Goal: Task Accomplishment & Management: Manage account settings

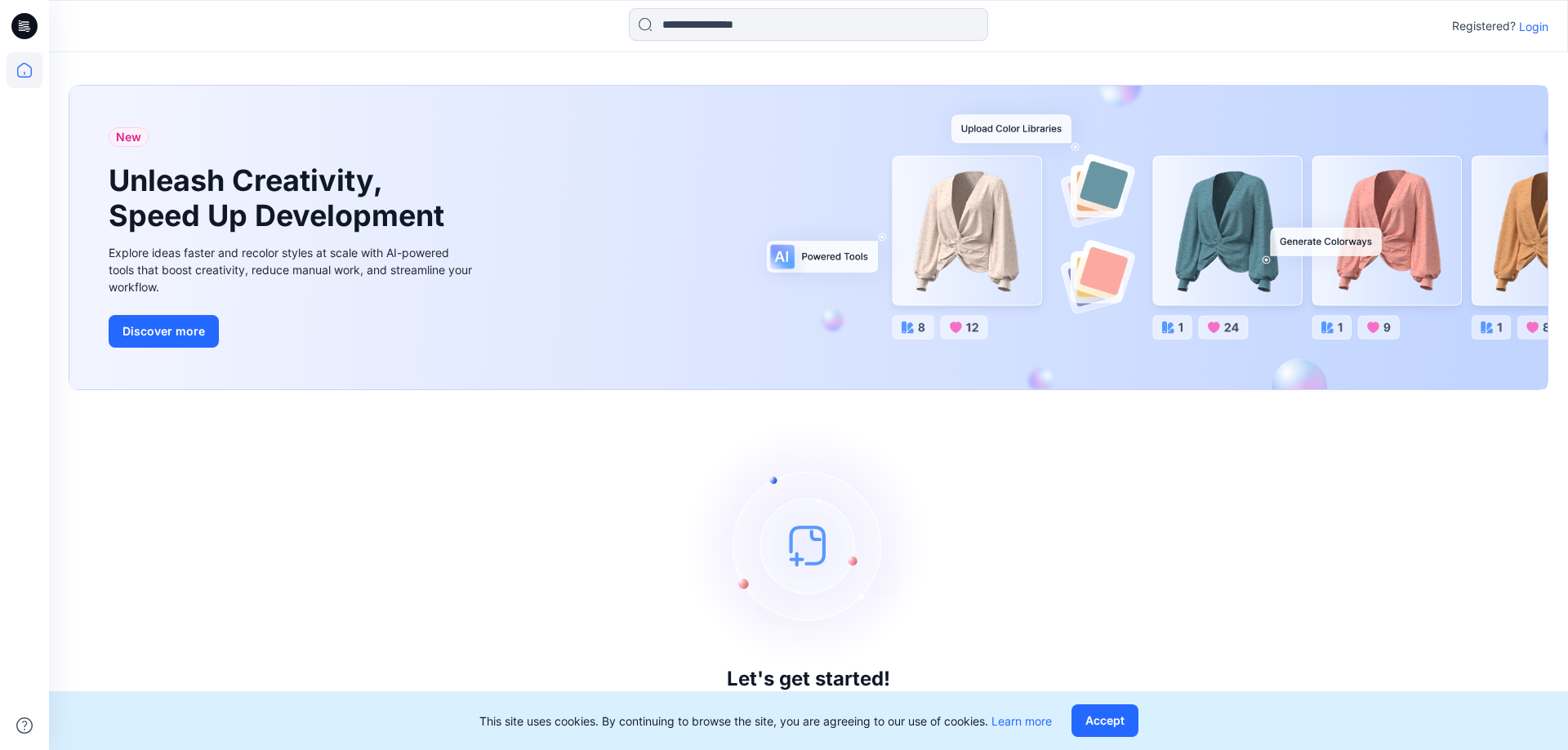
click at [1541, 22] on p "Login" at bounding box center [1534, 27] width 29 height 17
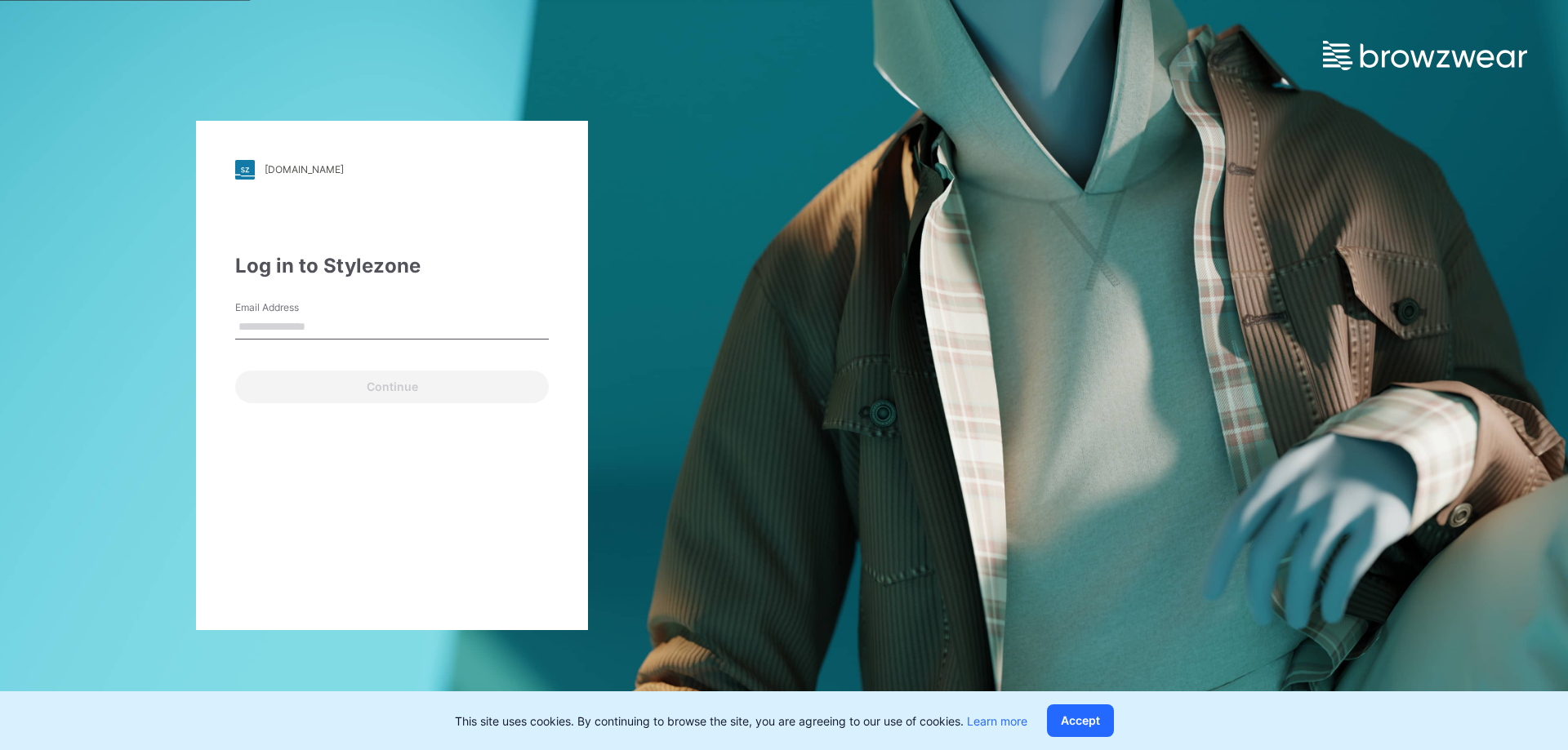
click at [365, 327] on input "Email Address" at bounding box center [391, 327] width 314 height 25
type input "**********"
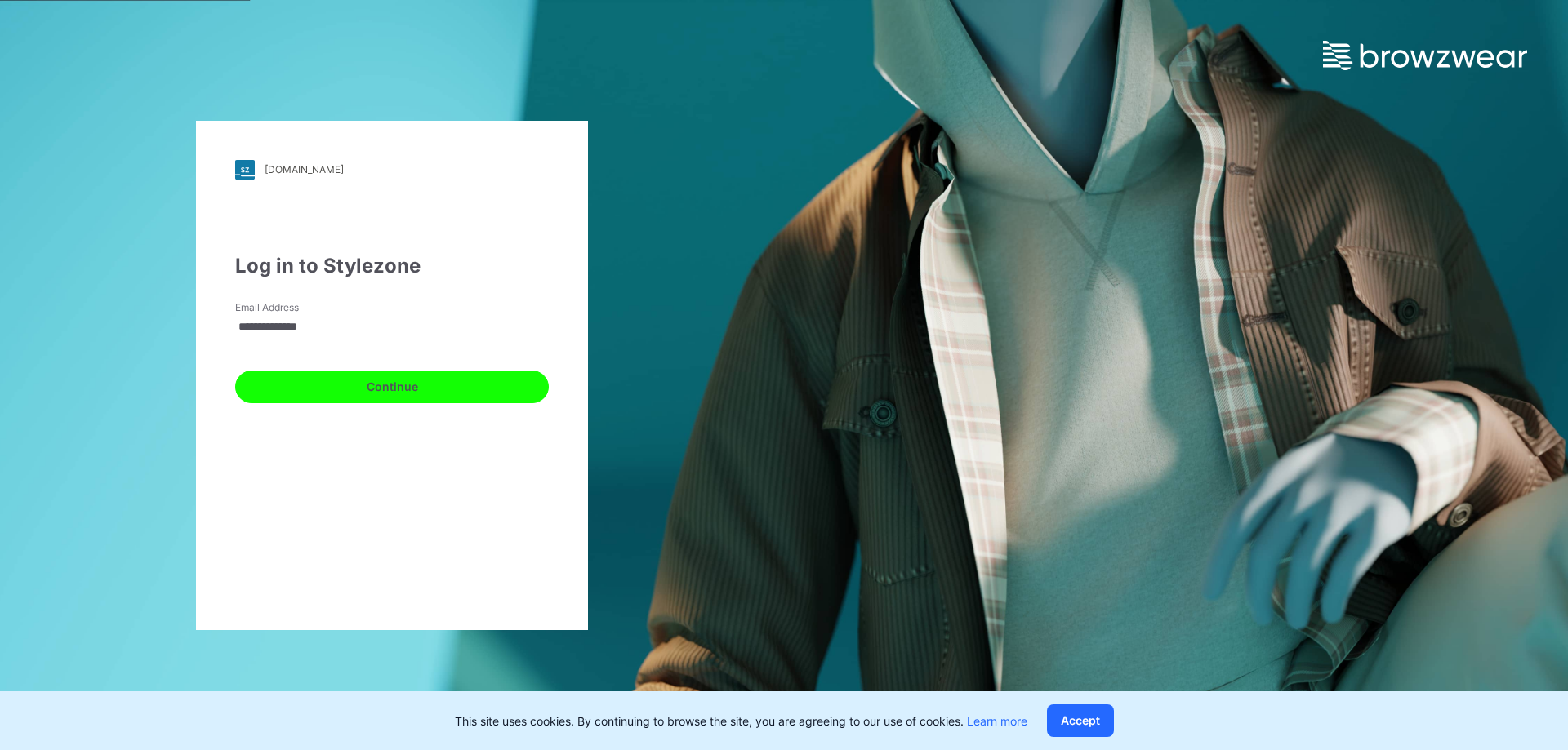
click at [384, 389] on button "Continue" at bounding box center [391, 387] width 314 height 32
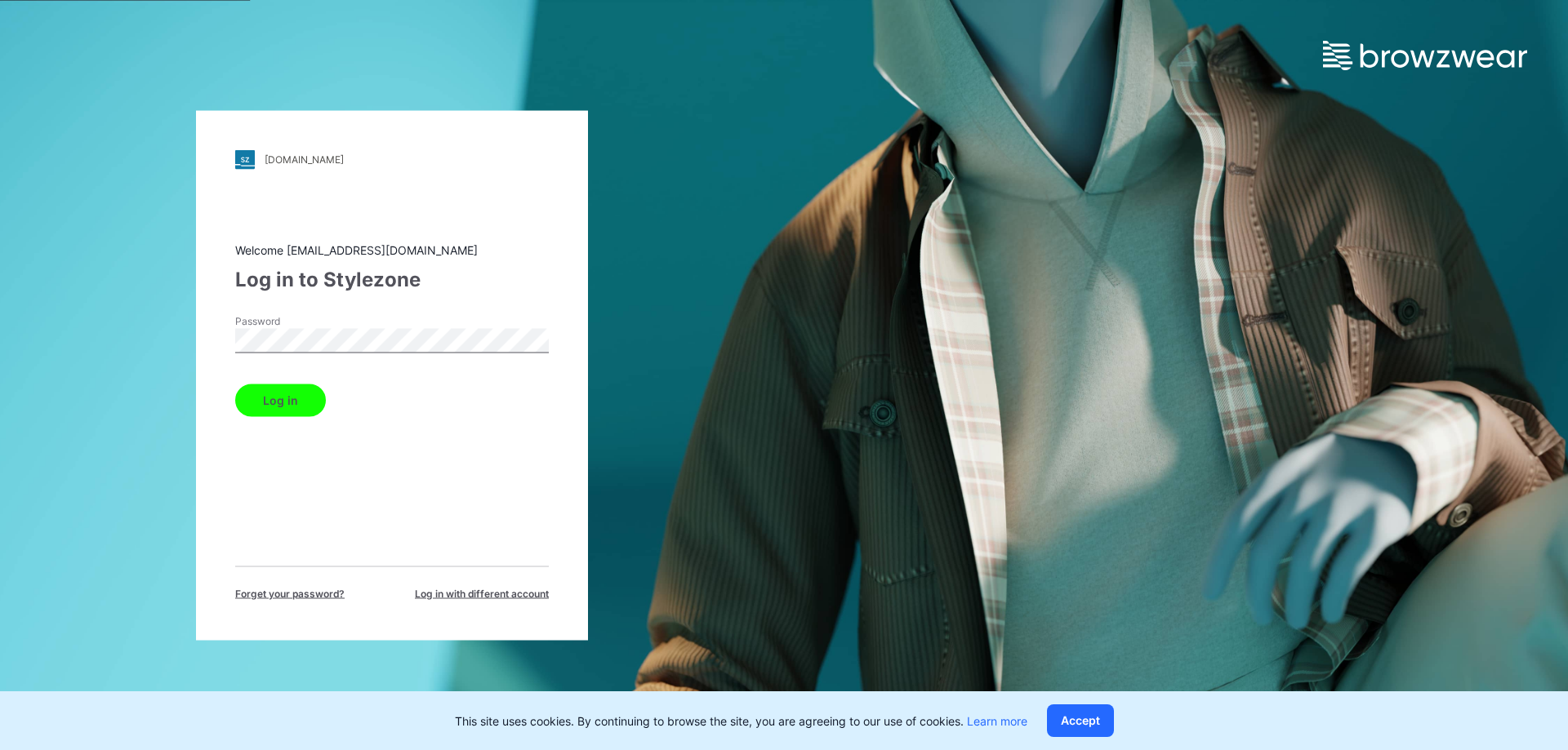
click at [302, 391] on button "Log in" at bounding box center [280, 399] width 90 height 32
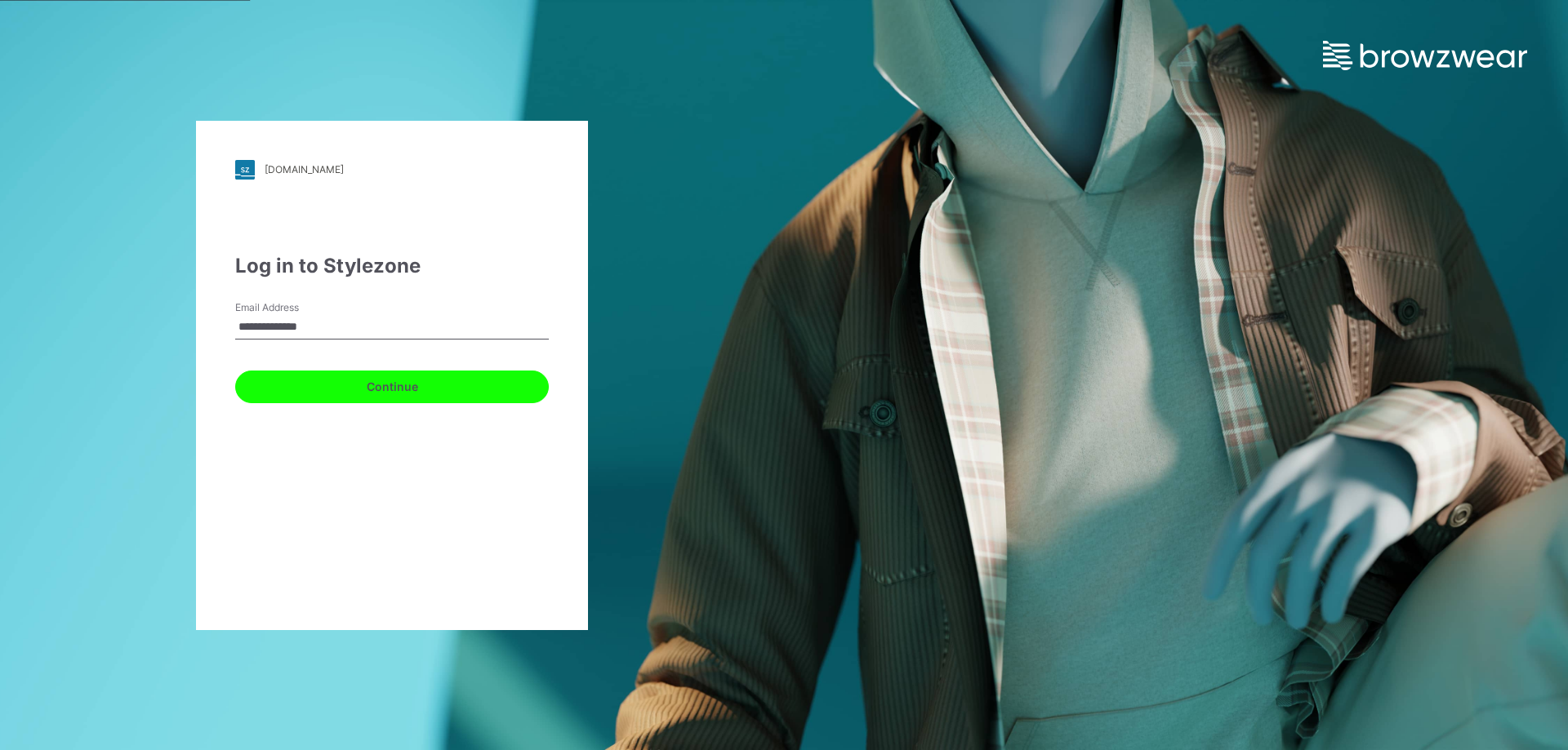
click at [401, 400] on button "Continue" at bounding box center [391, 387] width 314 height 32
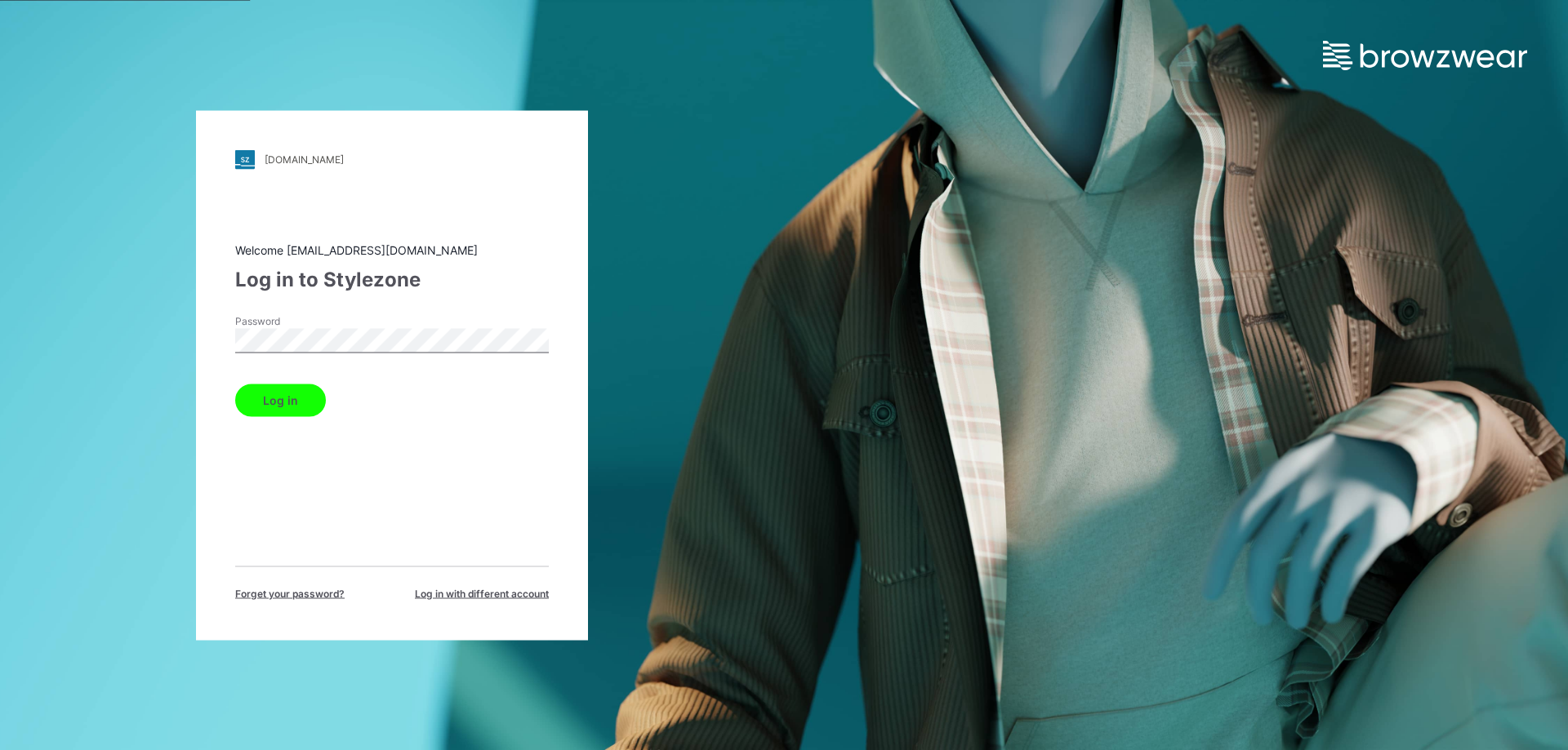
click at [398, 362] on div "Password" at bounding box center [391, 338] width 314 height 49
click at [293, 390] on button "Log in" at bounding box center [280, 399] width 90 height 32
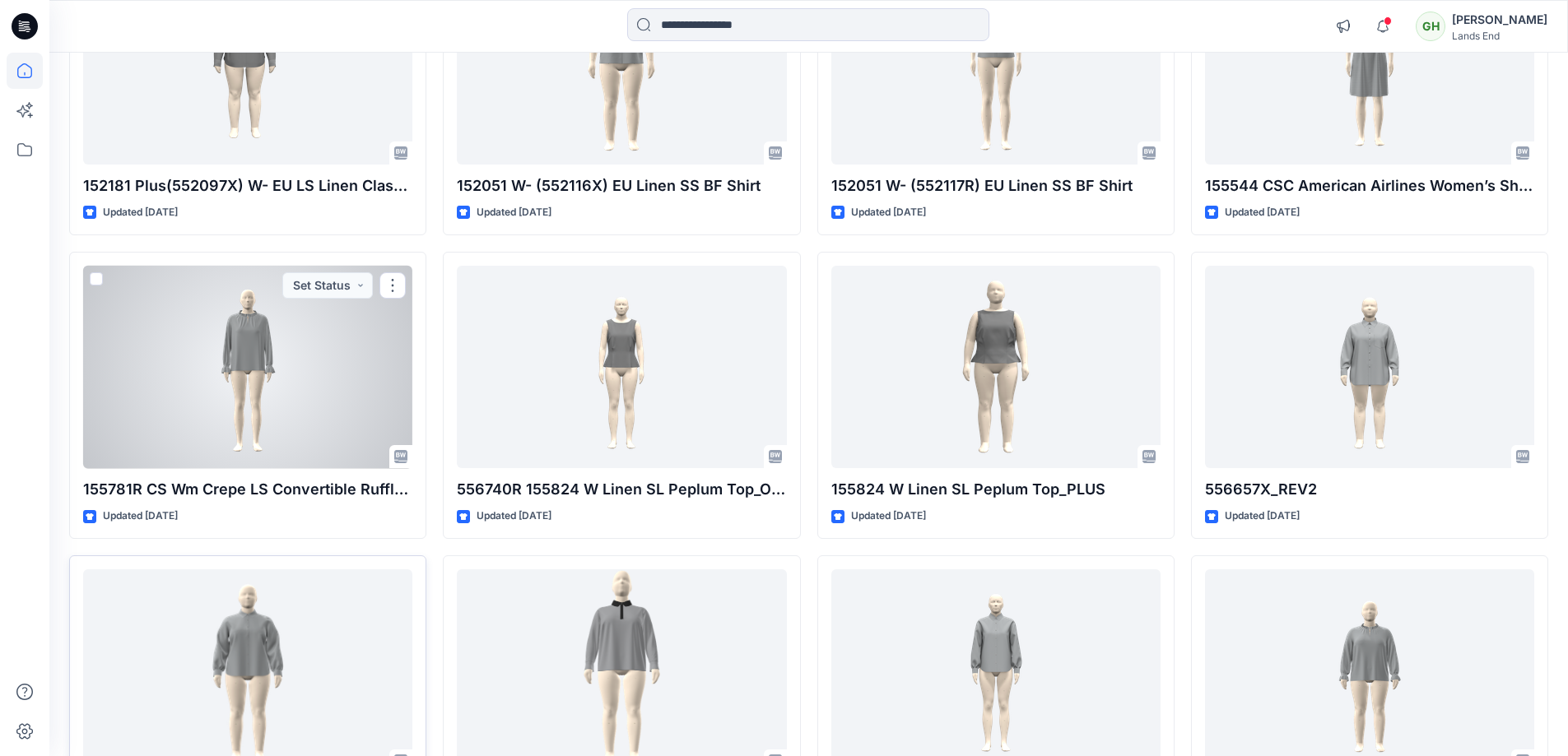
scroll to position [1929, 0]
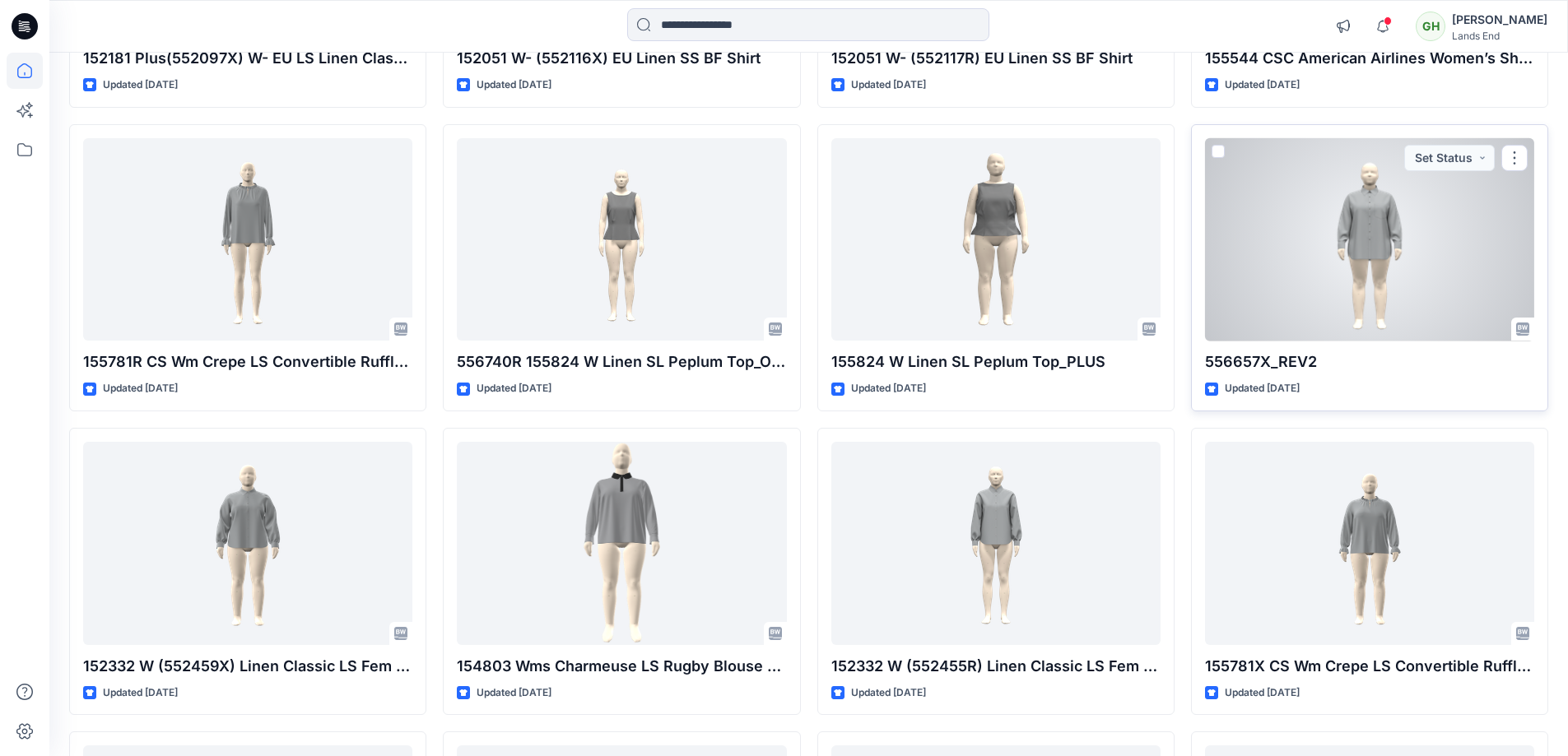
click at [1420, 273] on div at bounding box center [1369, 239] width 329 height 203
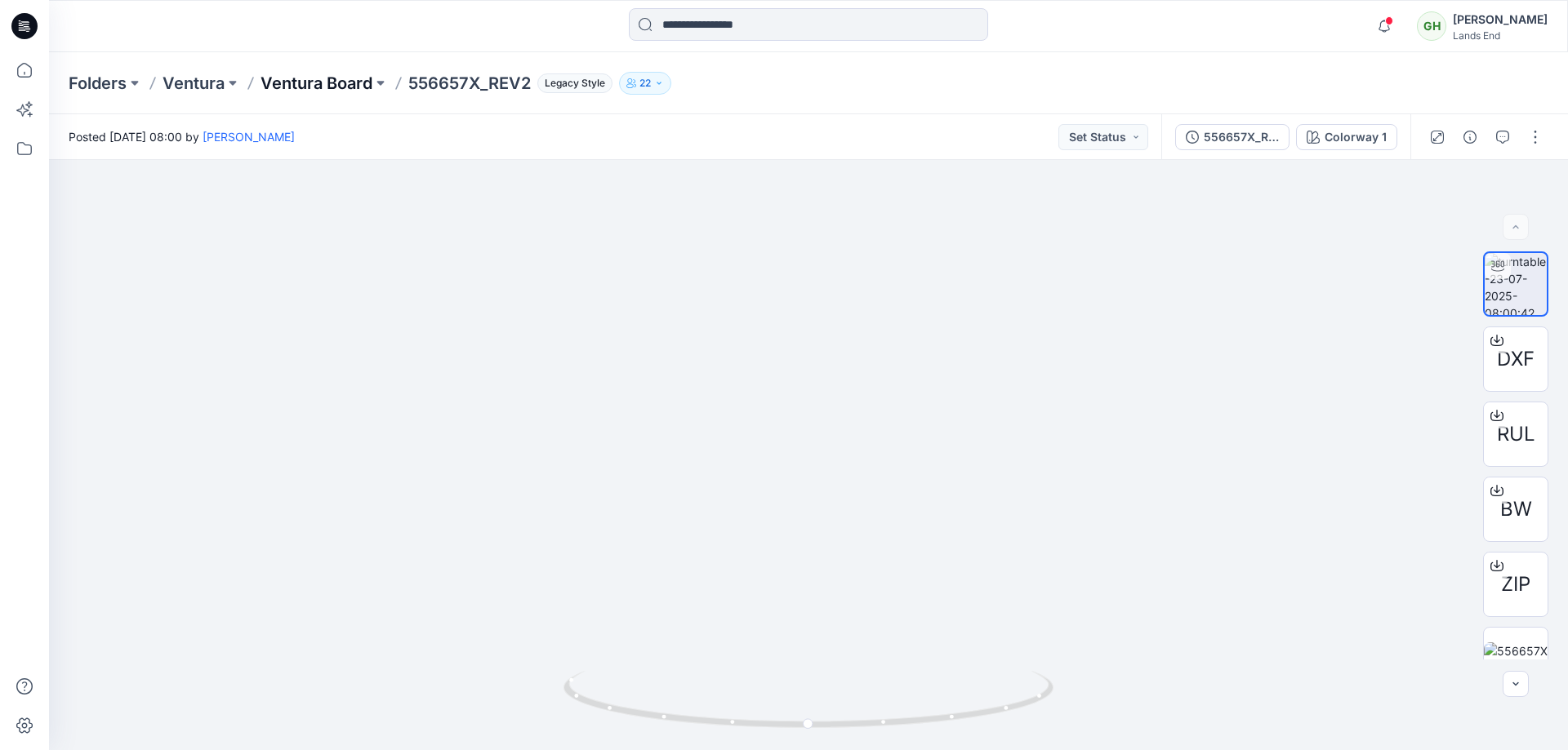
click at [335, 76] on p "Ventura Board" at bounding box center [317, 83] width 112 height 23
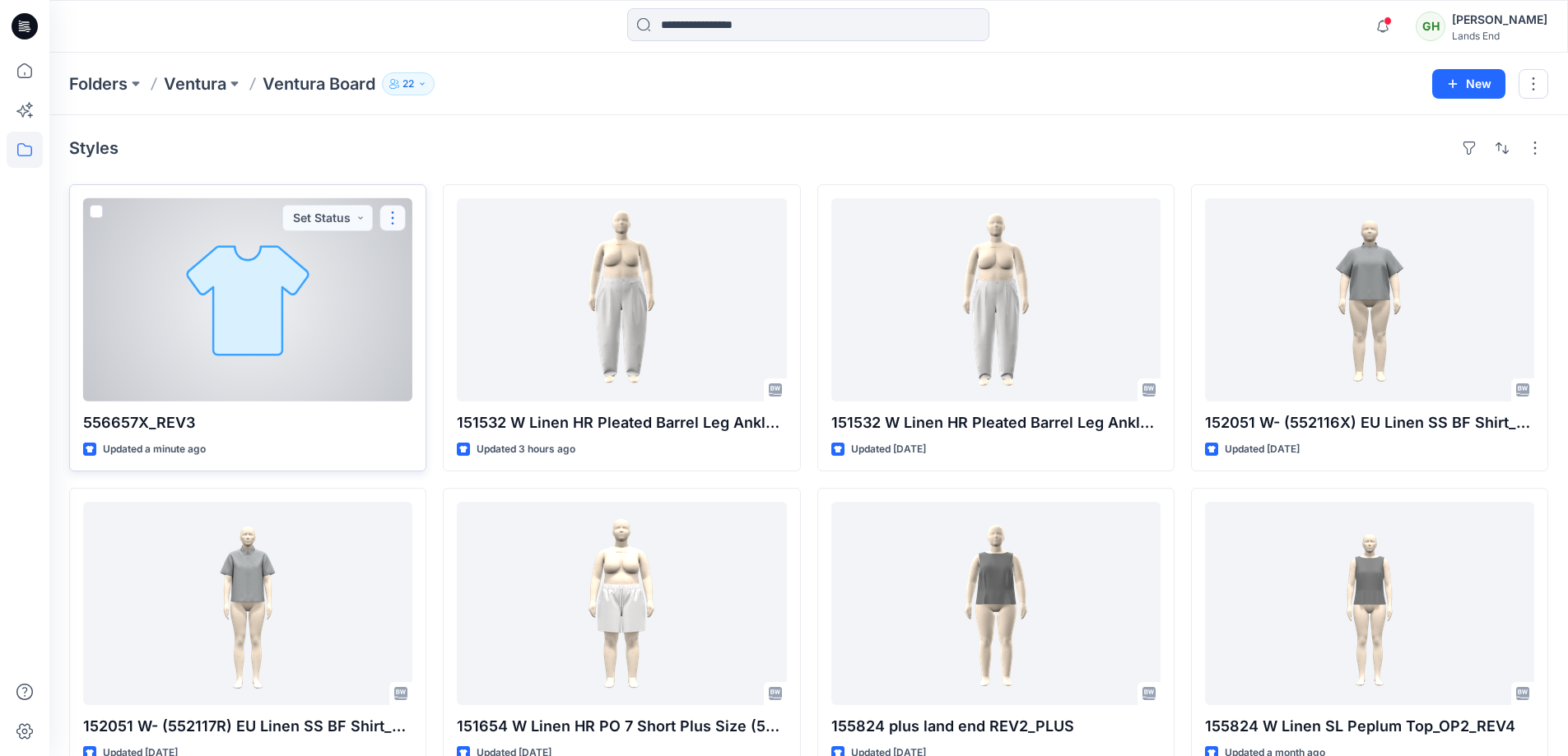
click at [392, 216] on button "button" at bounding box center [392, 218] width 26 height 26
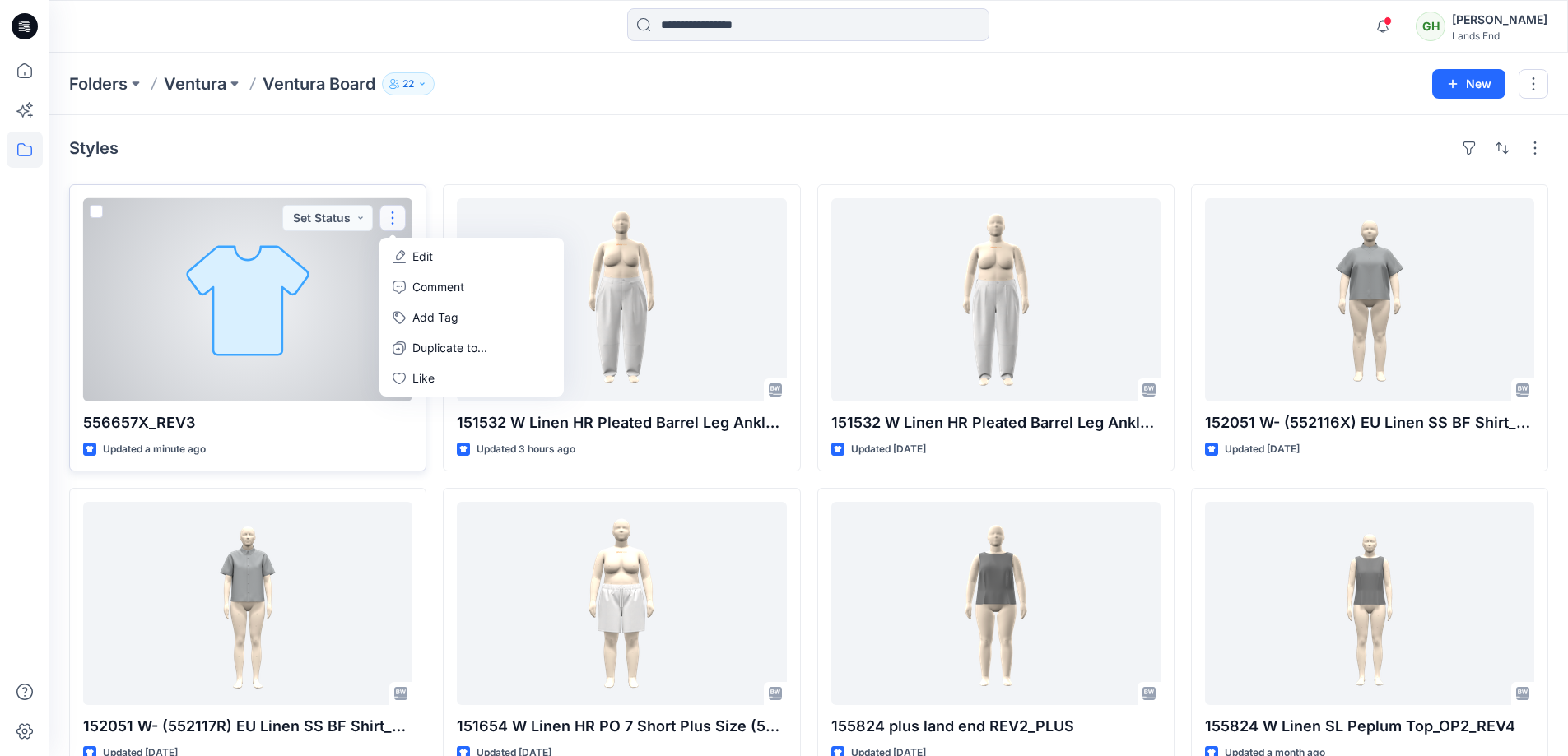
click at [428, 249] on p "Edit" at bounding box center [422, 256] width 20 height 18
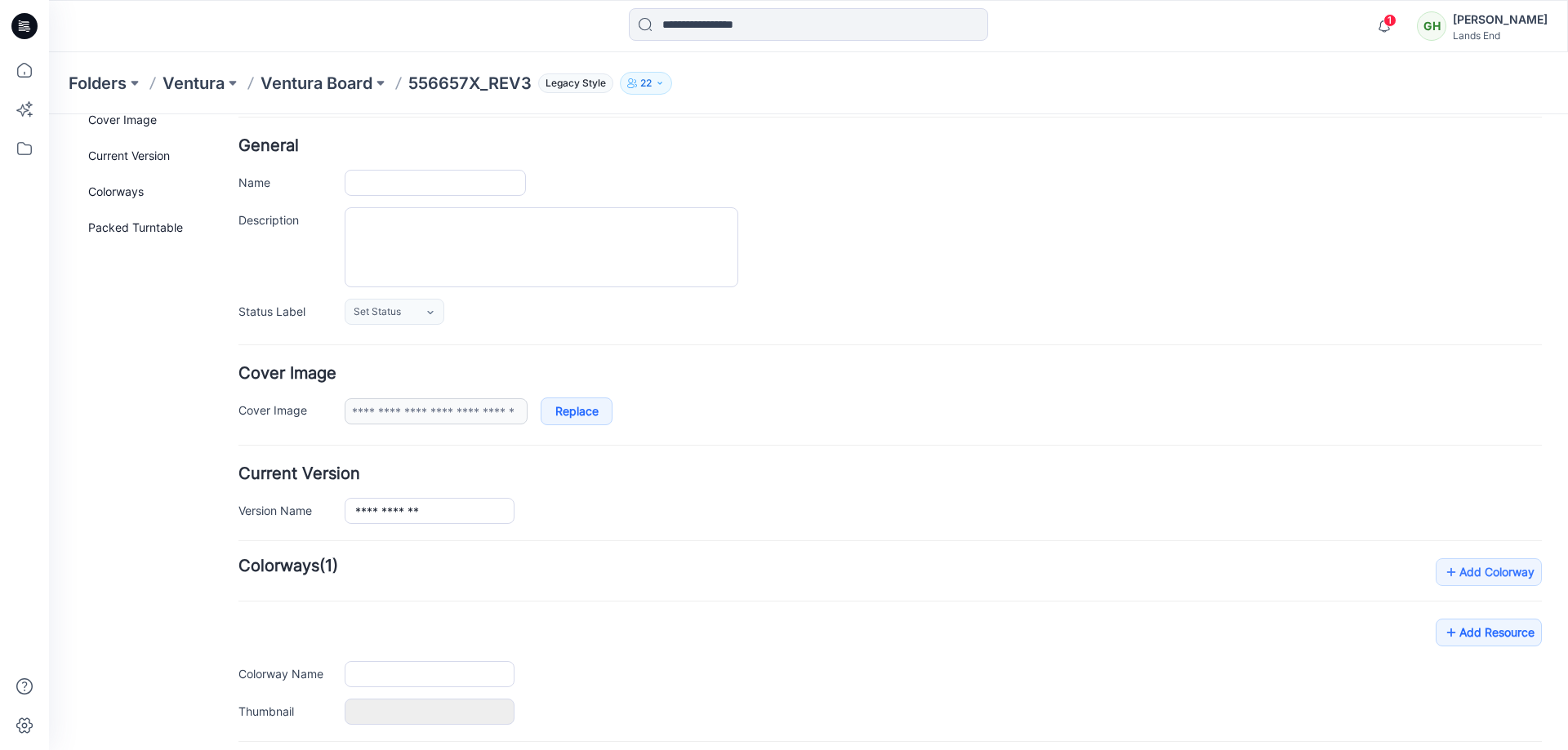
type input "**********"
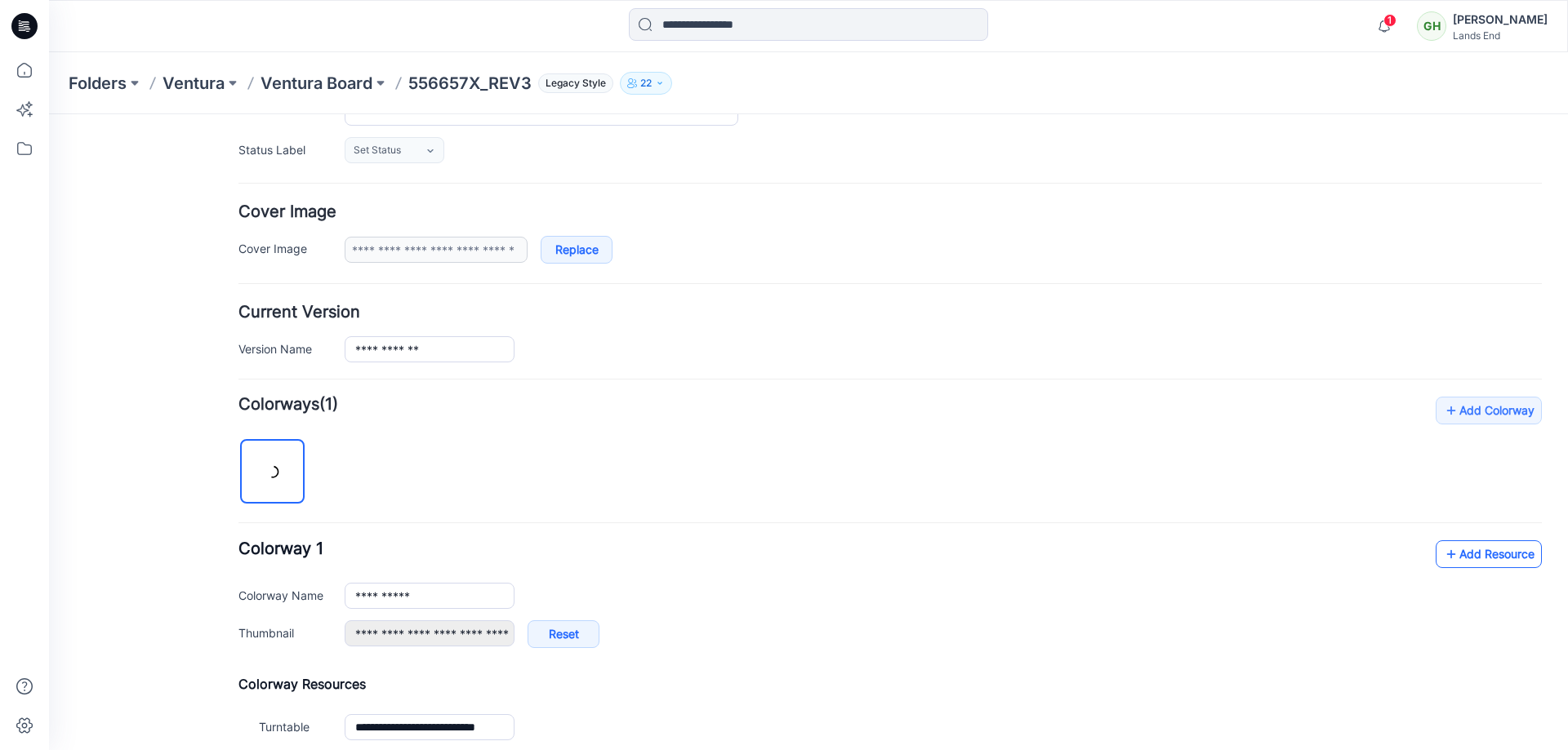
click at [1487, 560] on link "Add Resource" at bounding box center [1488, 554] width 106 height 28
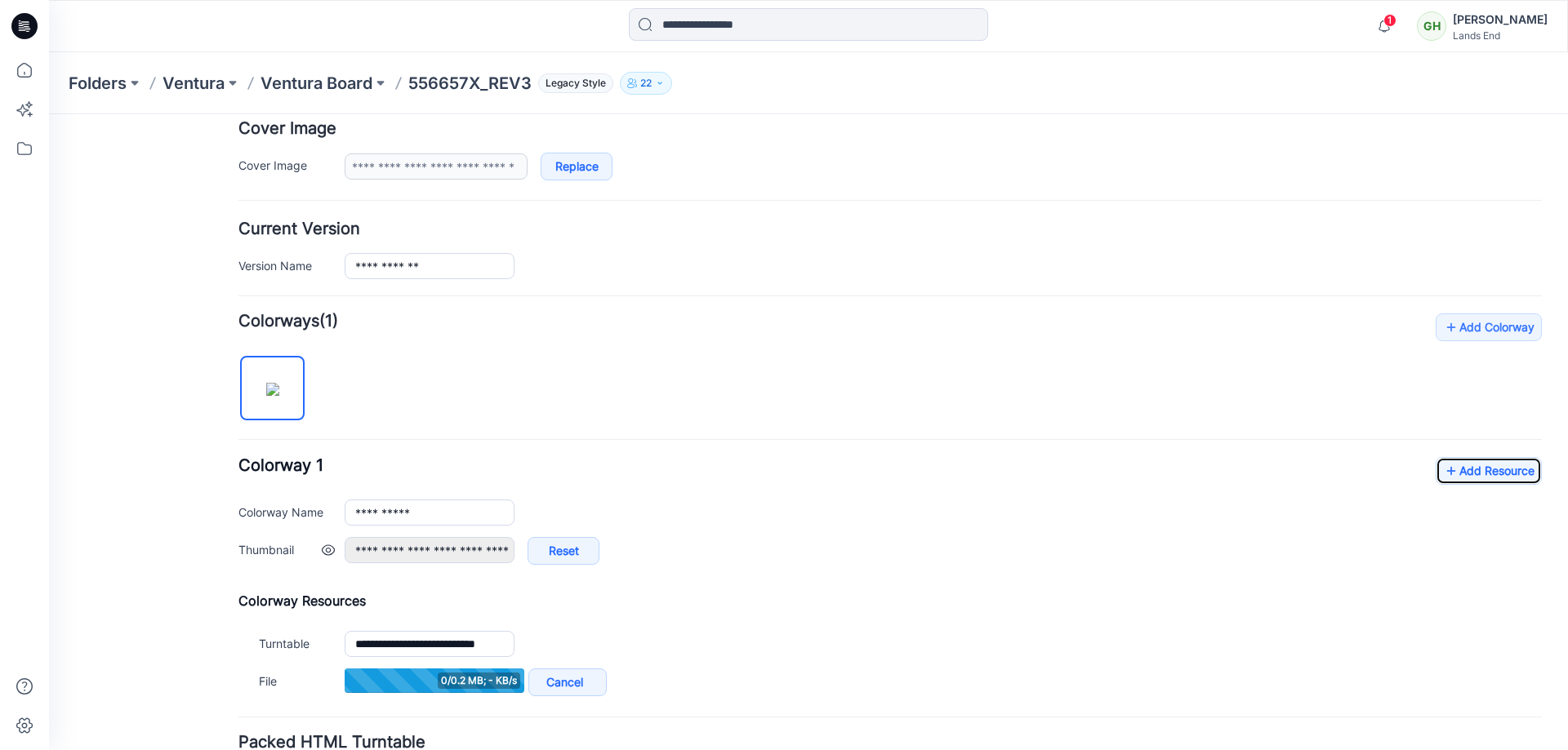
scroll to position [391, 0]
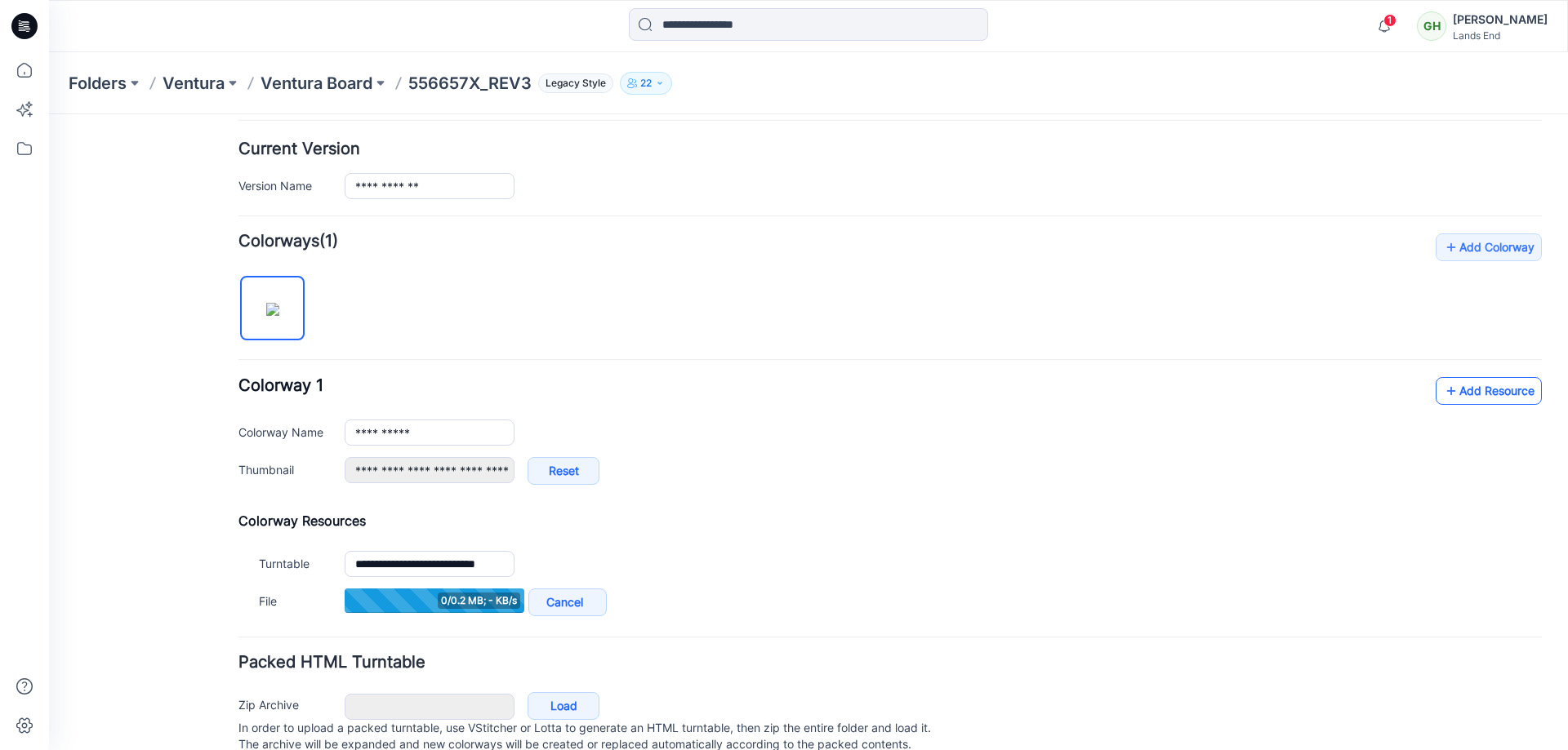
click at [1471, 398] on link "Add Resource" at bounding box center [1488, 391] width 106 height 28
click at [1443, 397] on icon at bounding box center [1451, 391] width 17 height 26
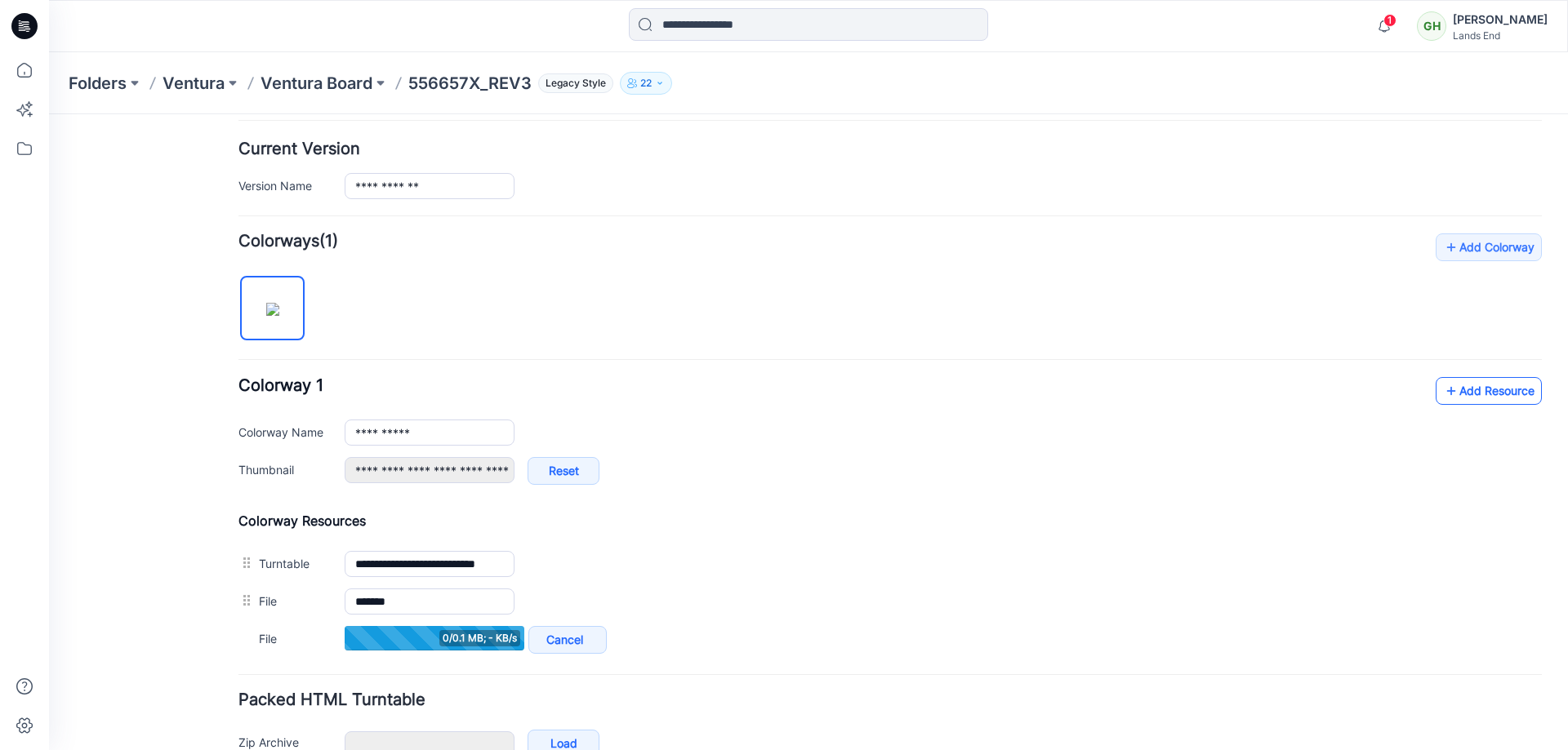
click at [1485, 389] on link "Add Resource" at bounding box center [1488, 391] width 106 height 28
click at [1446, 394] on link "Add Resource" at bounding box center [1488, 391] width 106 height 28
click at [1443, 384] on icon at bounding box center [1451, 391] width 17 height 26
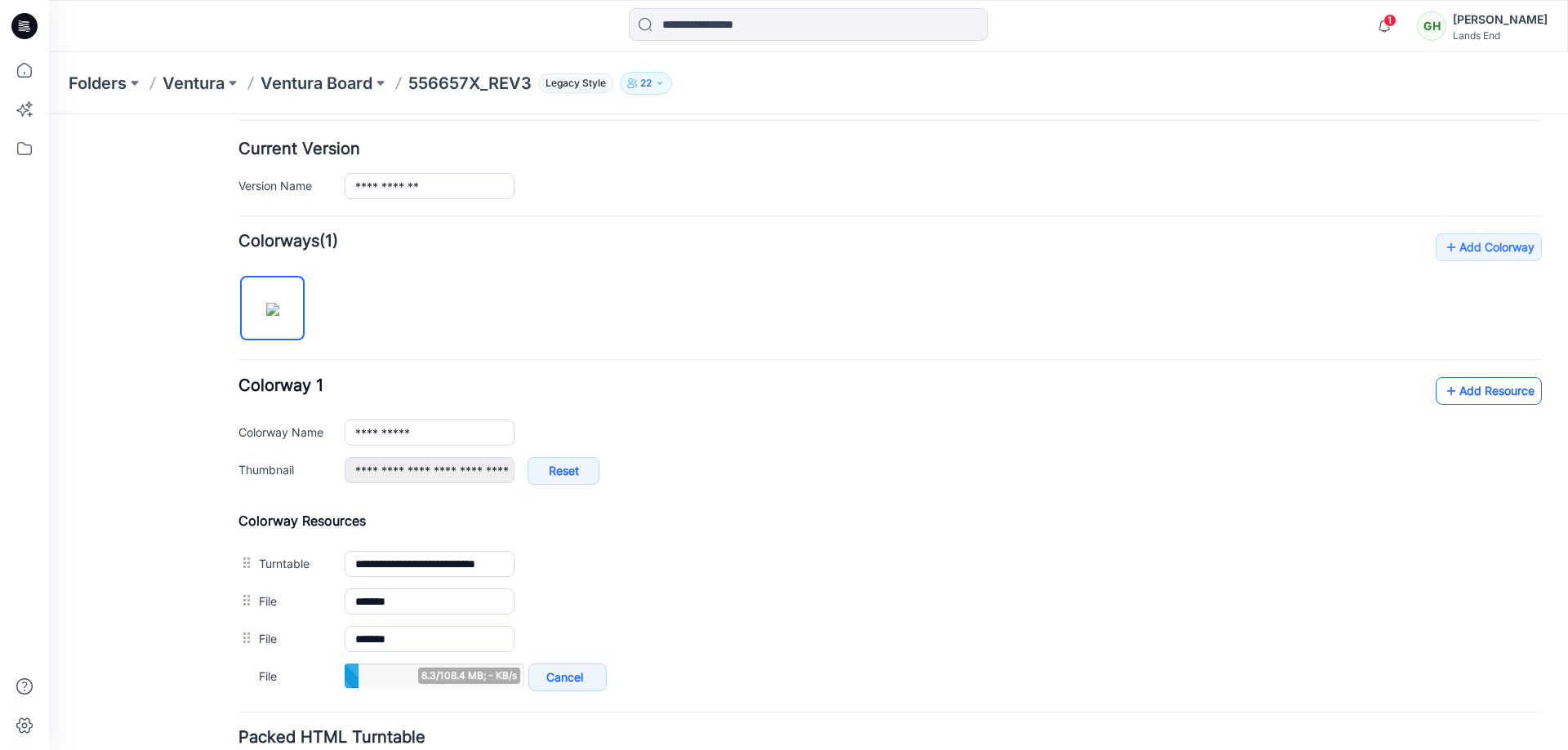
click at [1477, 403] on link "Add Resource" at bounding box center [1488, 391] width 106 height 28
click at [1487, 392] on link "Add Resource" at bounding box center [1488, 391] width 106 height 28
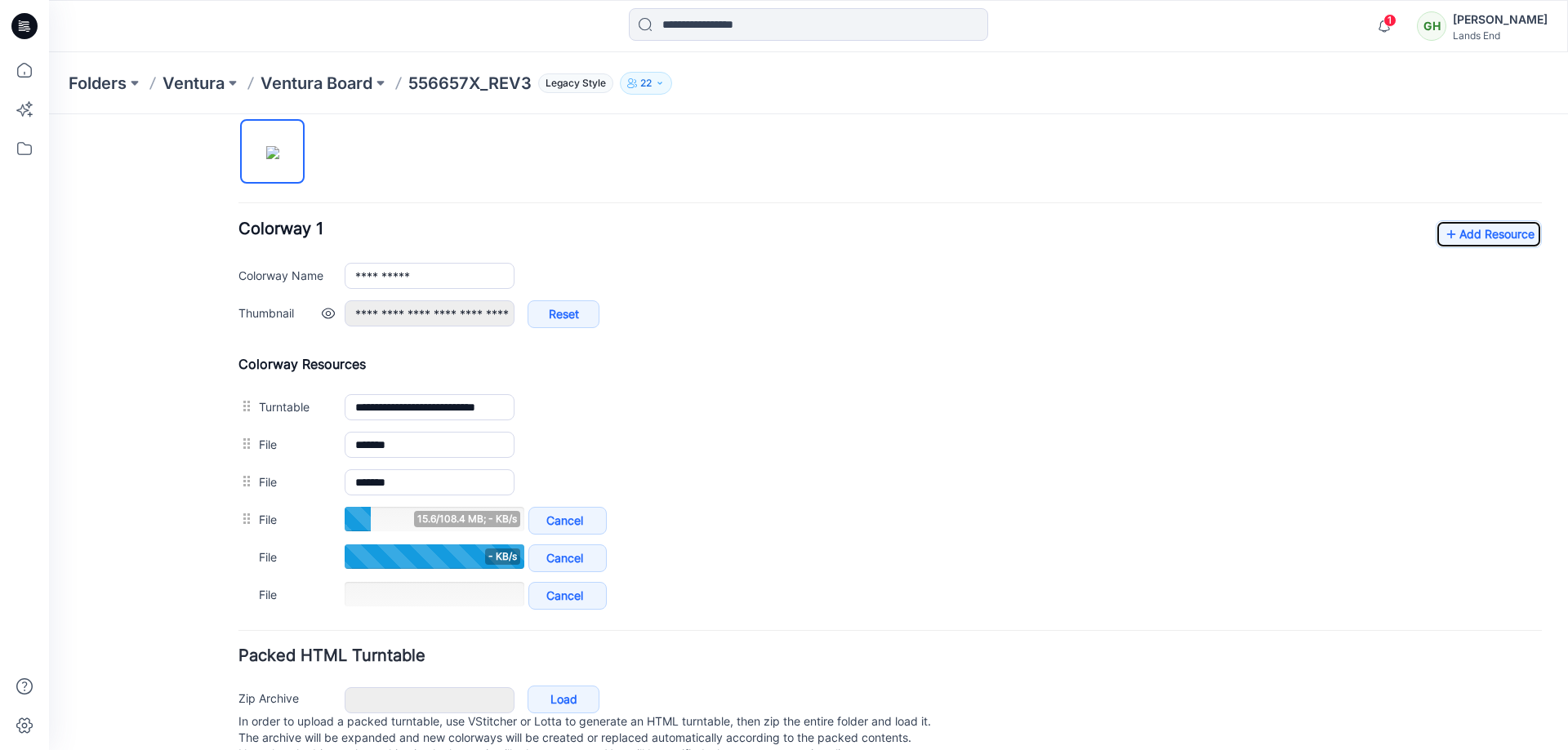
scroll to position [554, 0]
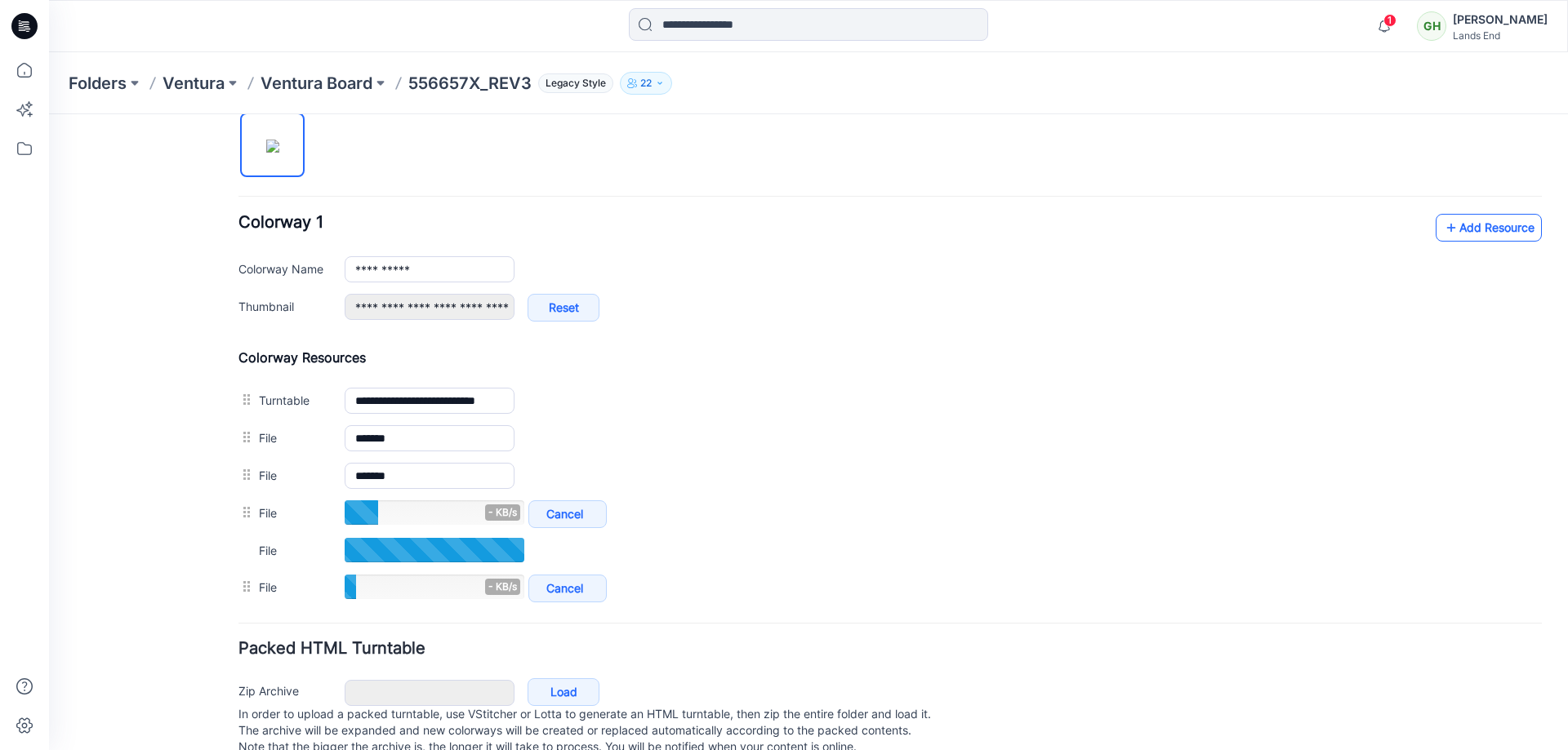
click at [1455, 227] on link "Add Resource" at bounding box center [1488, 227] width 106 height 28
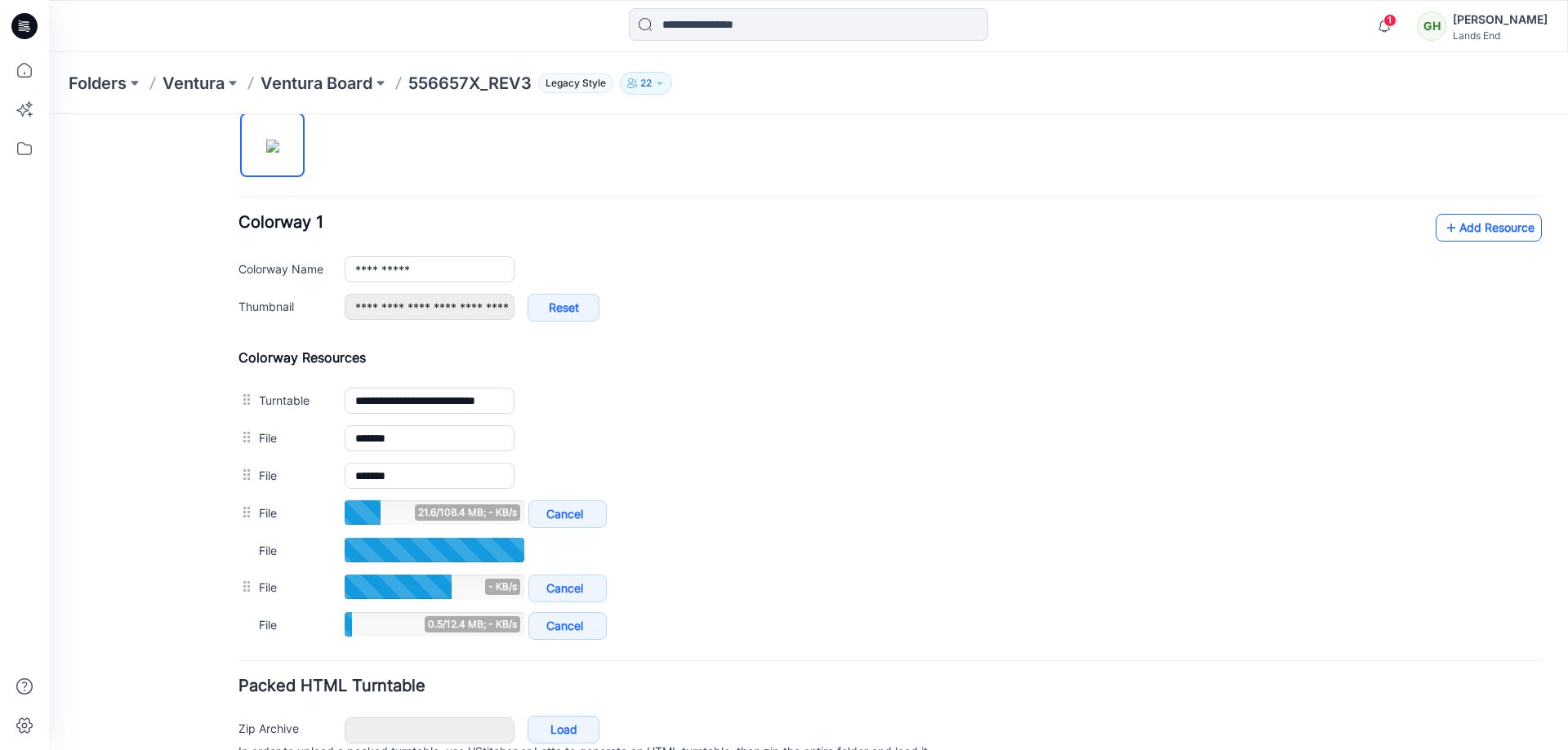
click at [1473, 235] on link "Add Resource" at bounding box center [1488, 227] width 106 height 28
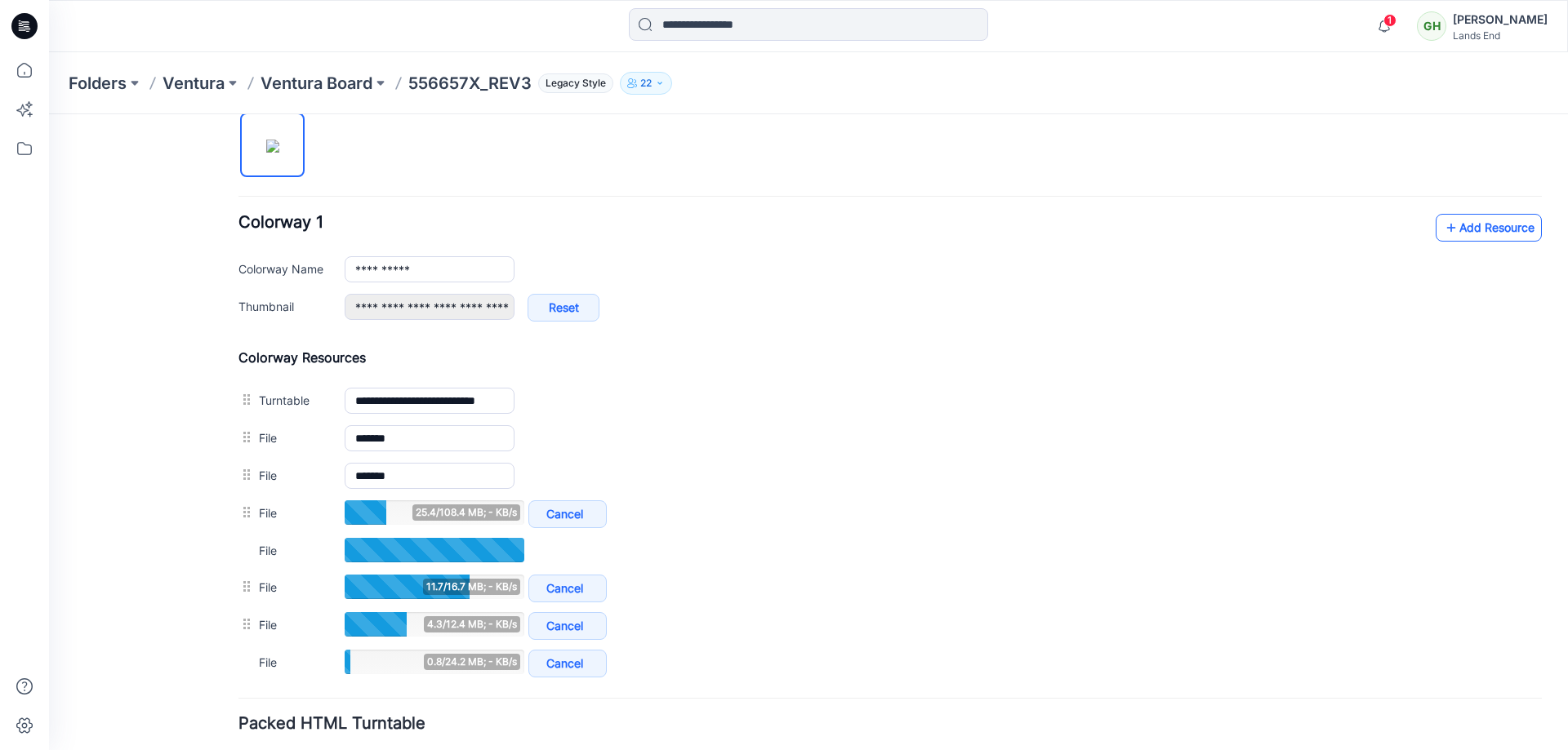
click at [1479, 217] on link "Add Resource" at bounding box center [1488, 227] width 106 height 28
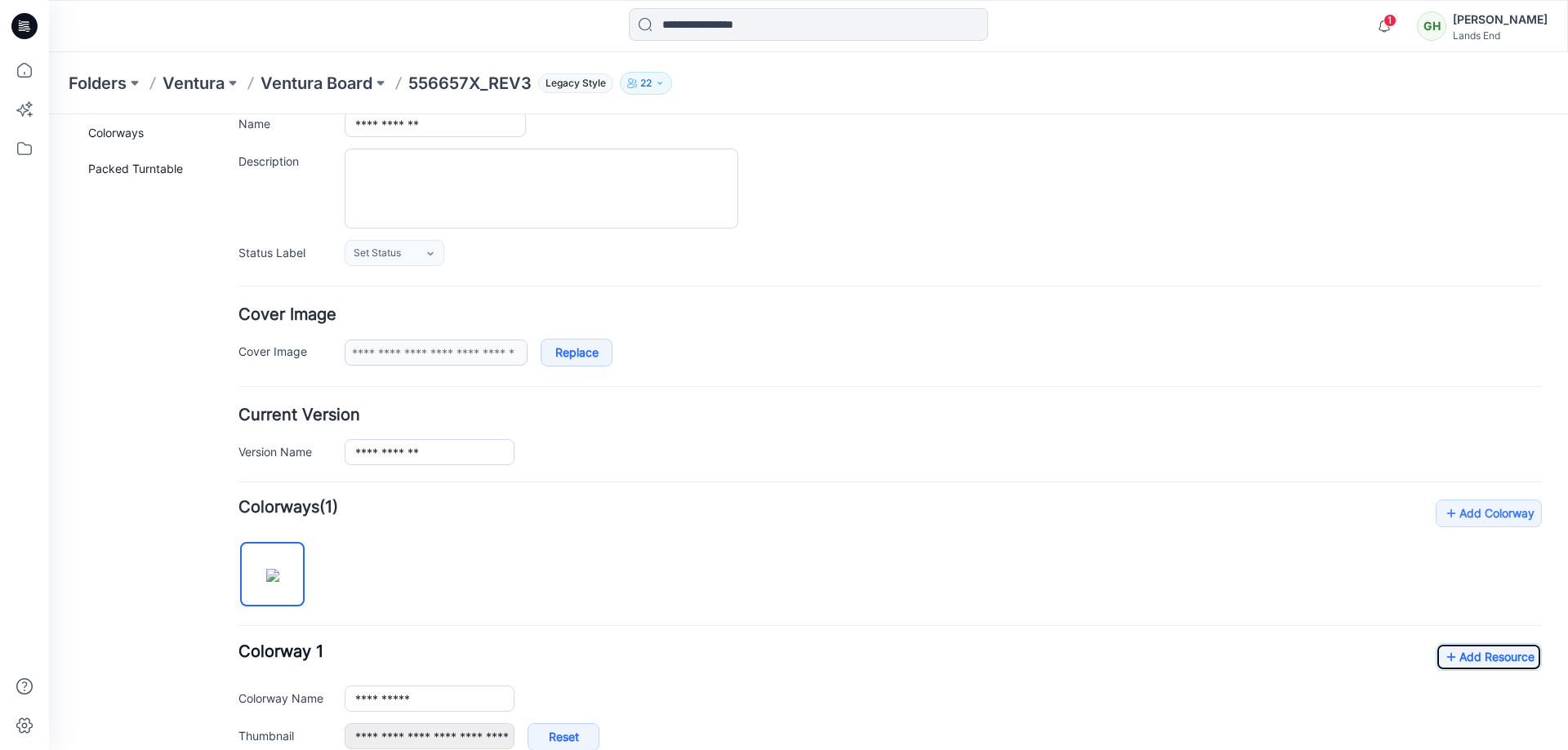
scroll to position [0, 0]
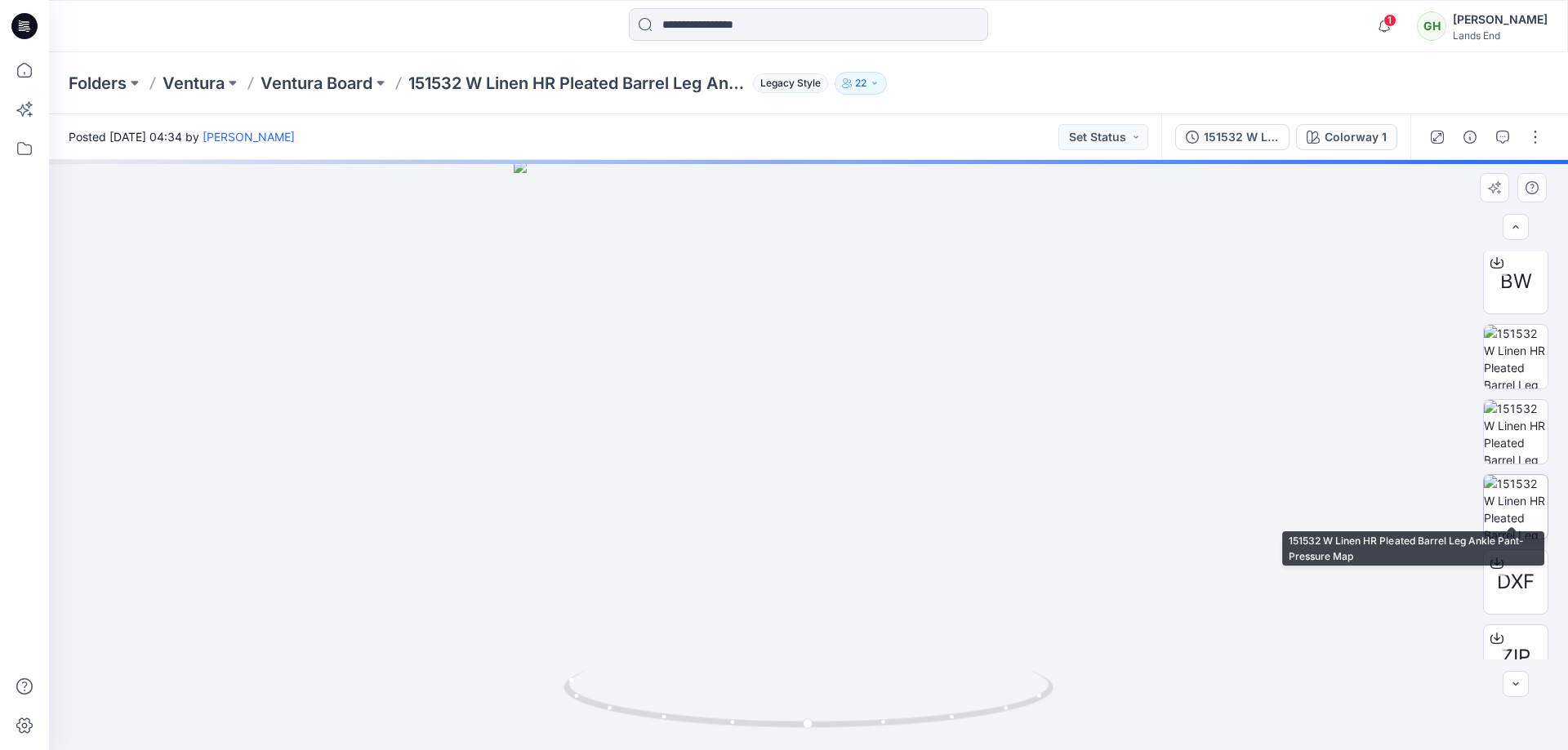
scroll to position [183, 0]
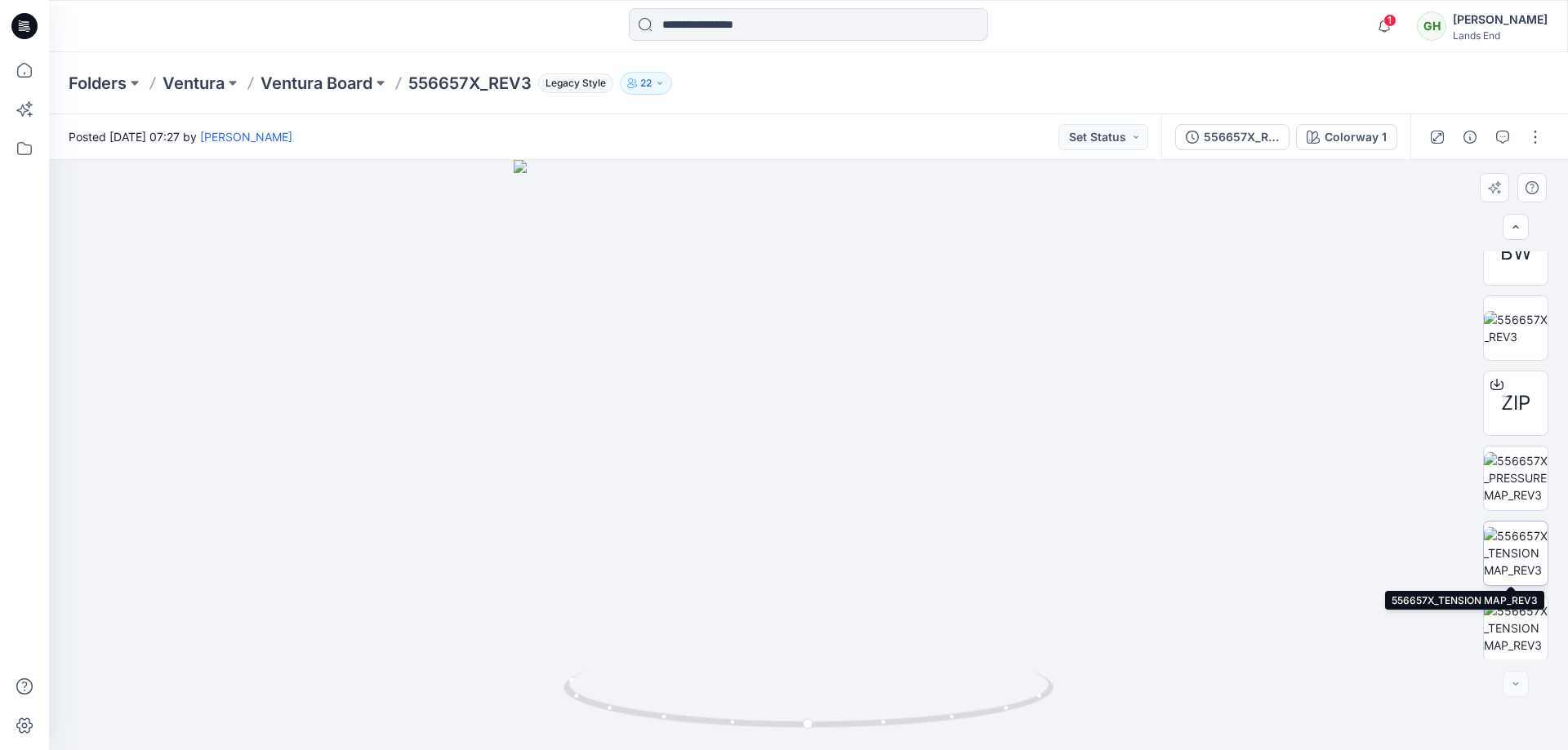
scroll to position [258, 0]
click at [1529, 145] on button "button" at bounding box center [1535, 137] width 26 height 26
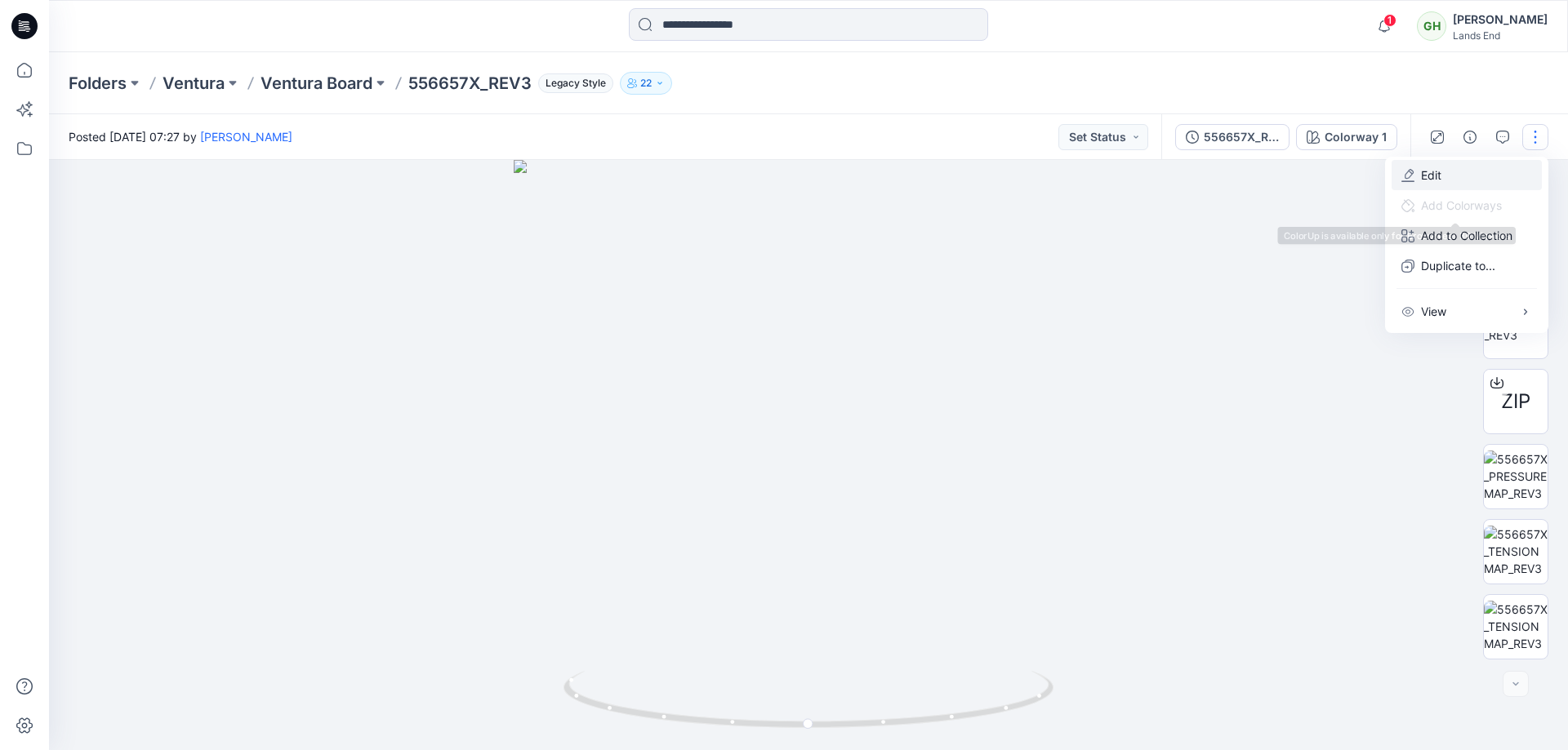
click at [1443, 182] on button "Edit" at bounding box center [1466, 175] width 150 height 30
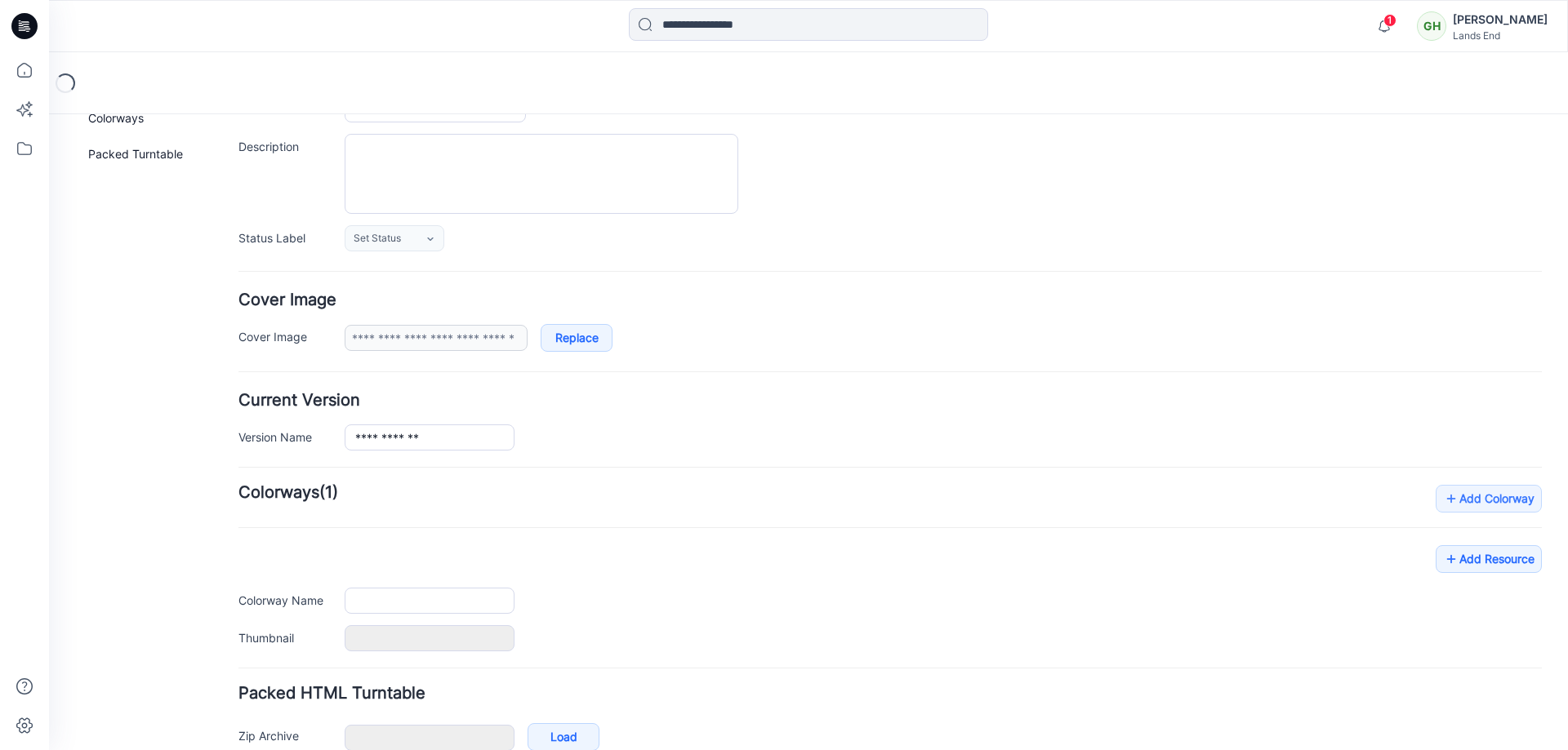
scroll to position [227, 0]
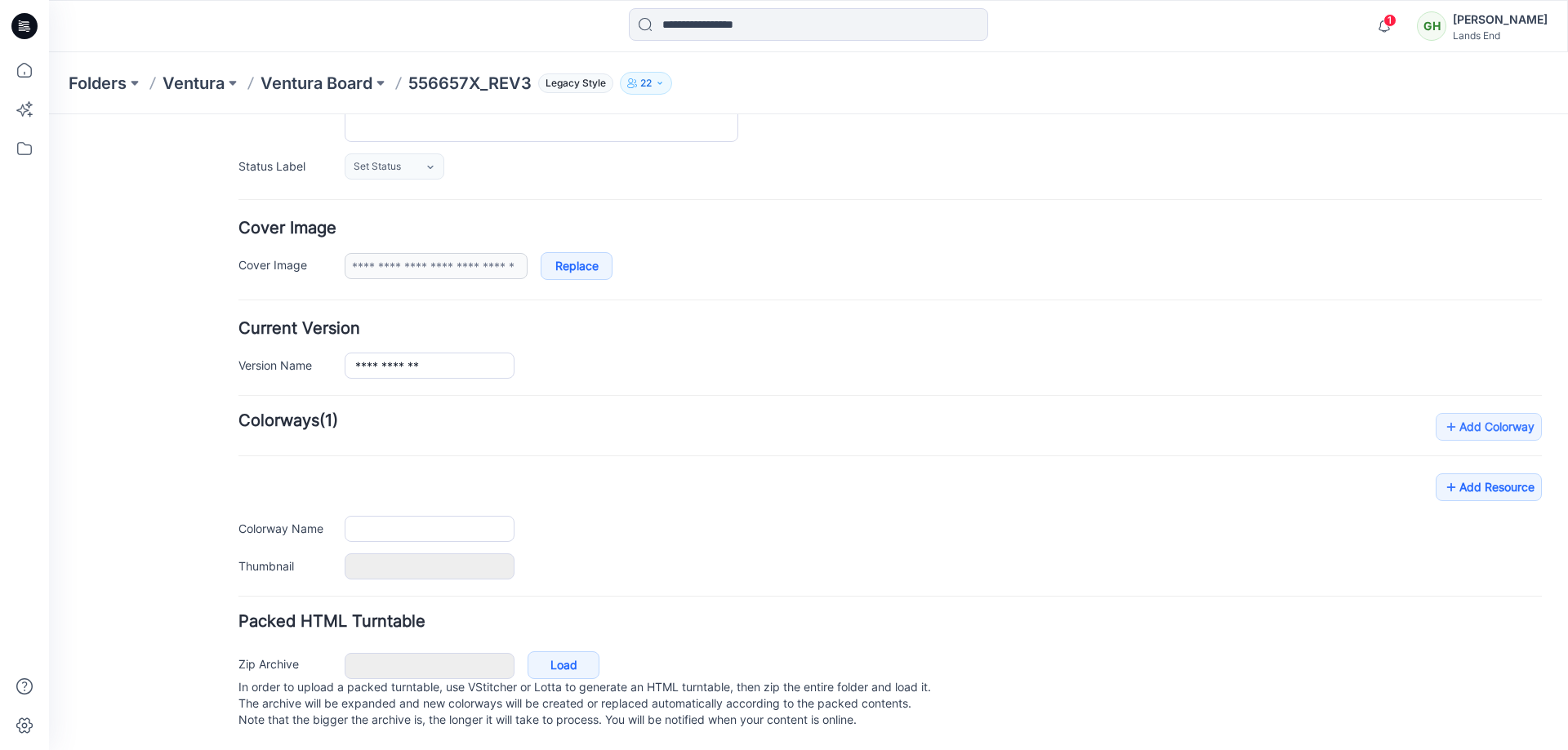
type input "**********"
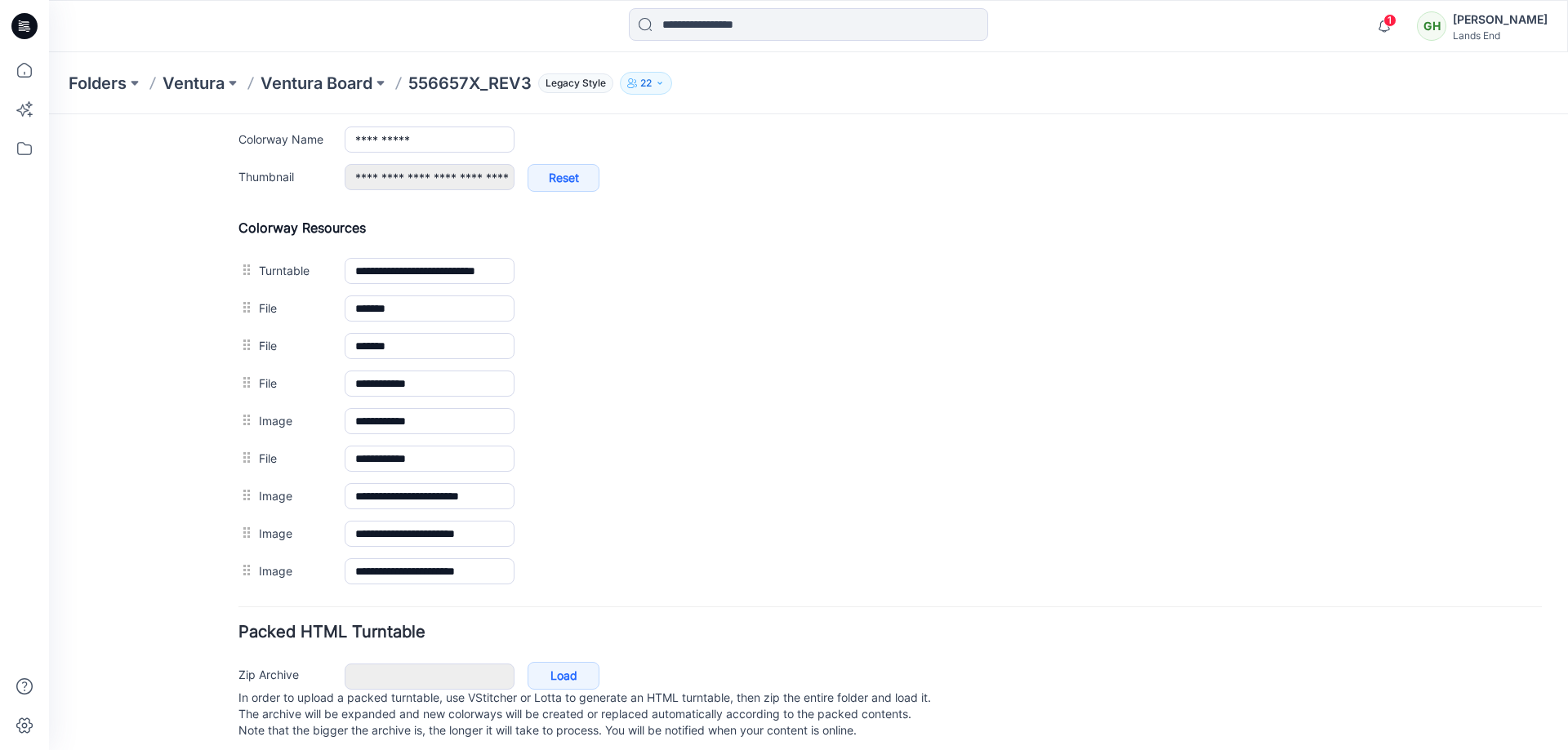
scroll to position [711, 0]
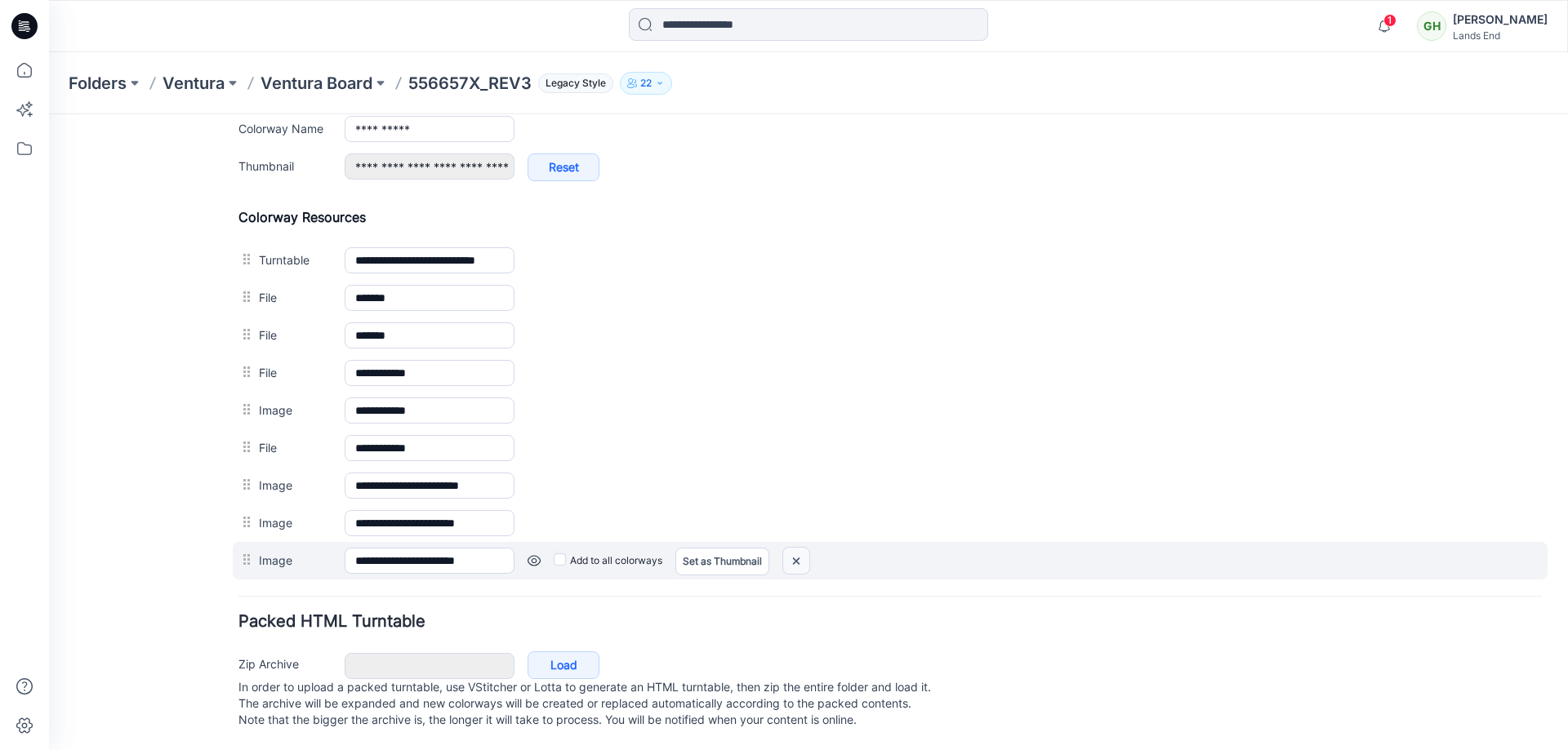
drag, startPoint x: 803, startPoint y: 547, endPoint x: 973, endPoint y: 177, distance: 407.2
click at [803, 548] on img at bounding box center [796, 560] width 26 height 27
click at [786, 551] on div "Add to all colorways Set as Thumbnail Unset as Thumbnail" at bounding box center [1028, 560] width 1028 height 26
drag, startPoint x: 796, startPoint y: 548, endPoint x: 902, endPoint y: 185, distance: 378.2
click at [797, 548] on img at bounding box center [796, 560] width 26 height 27
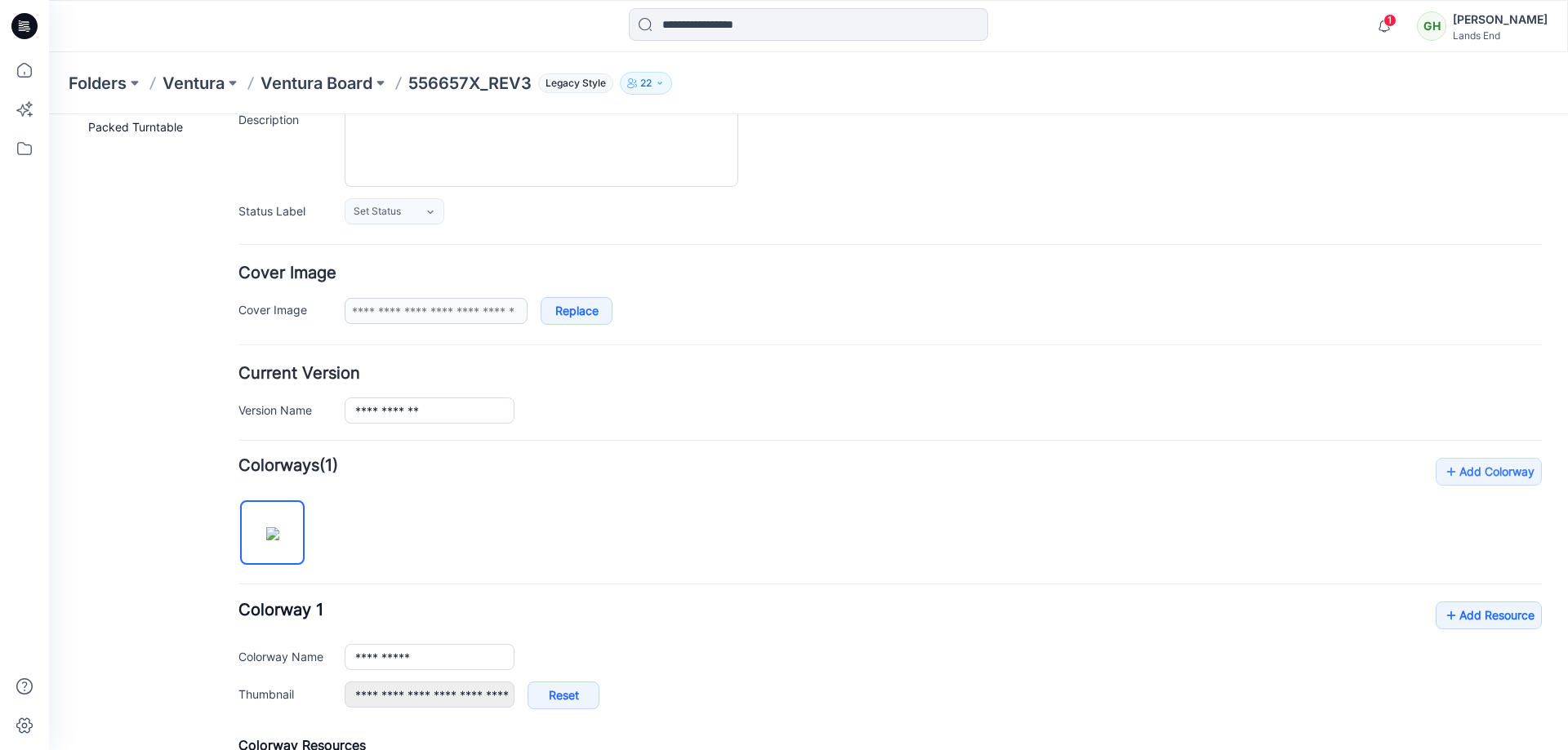
scroll to position [0, 0]
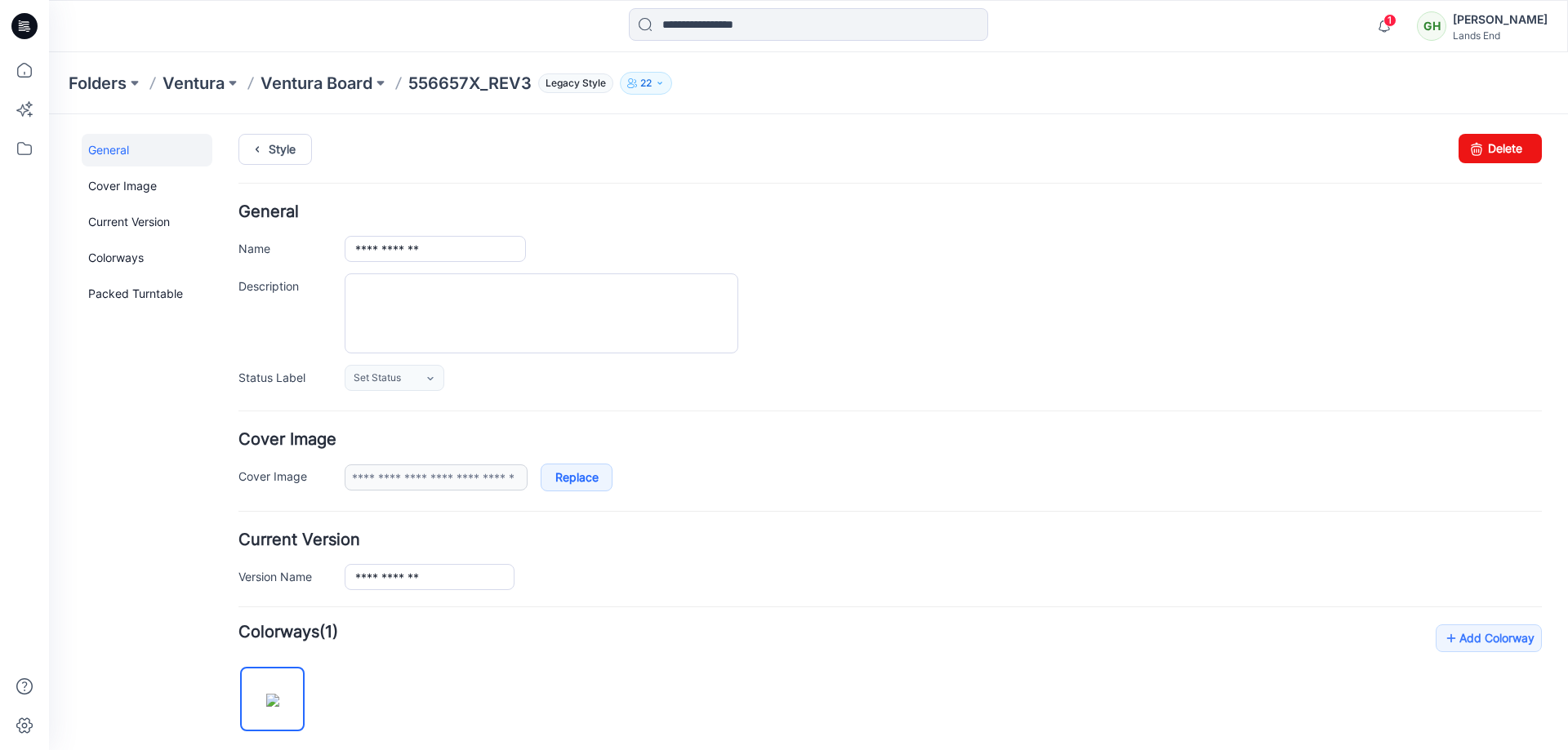
click at [278, 132] on div "**********" at bounding box center [798, 760] width 1500 height 1293
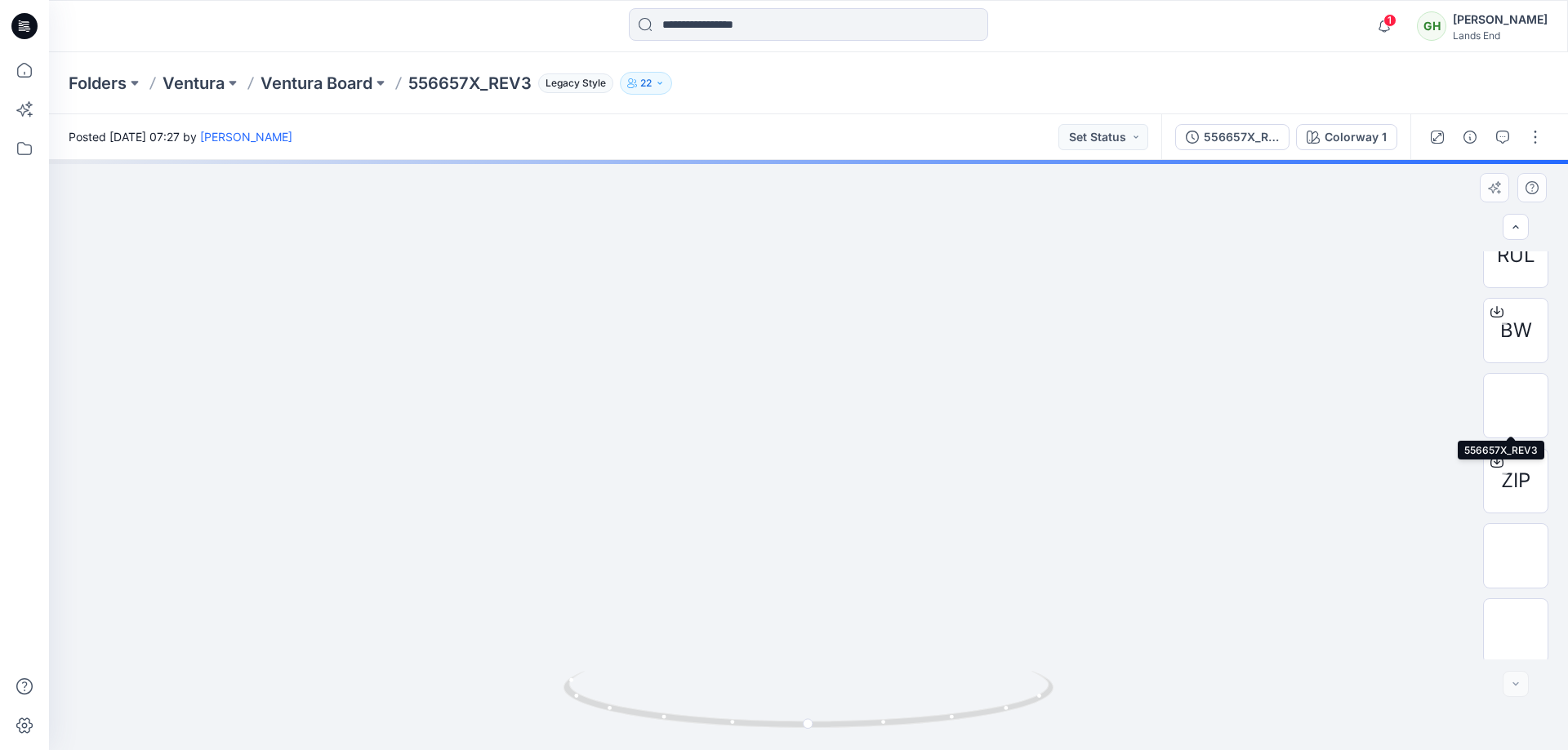
scroll to position [183, 0]
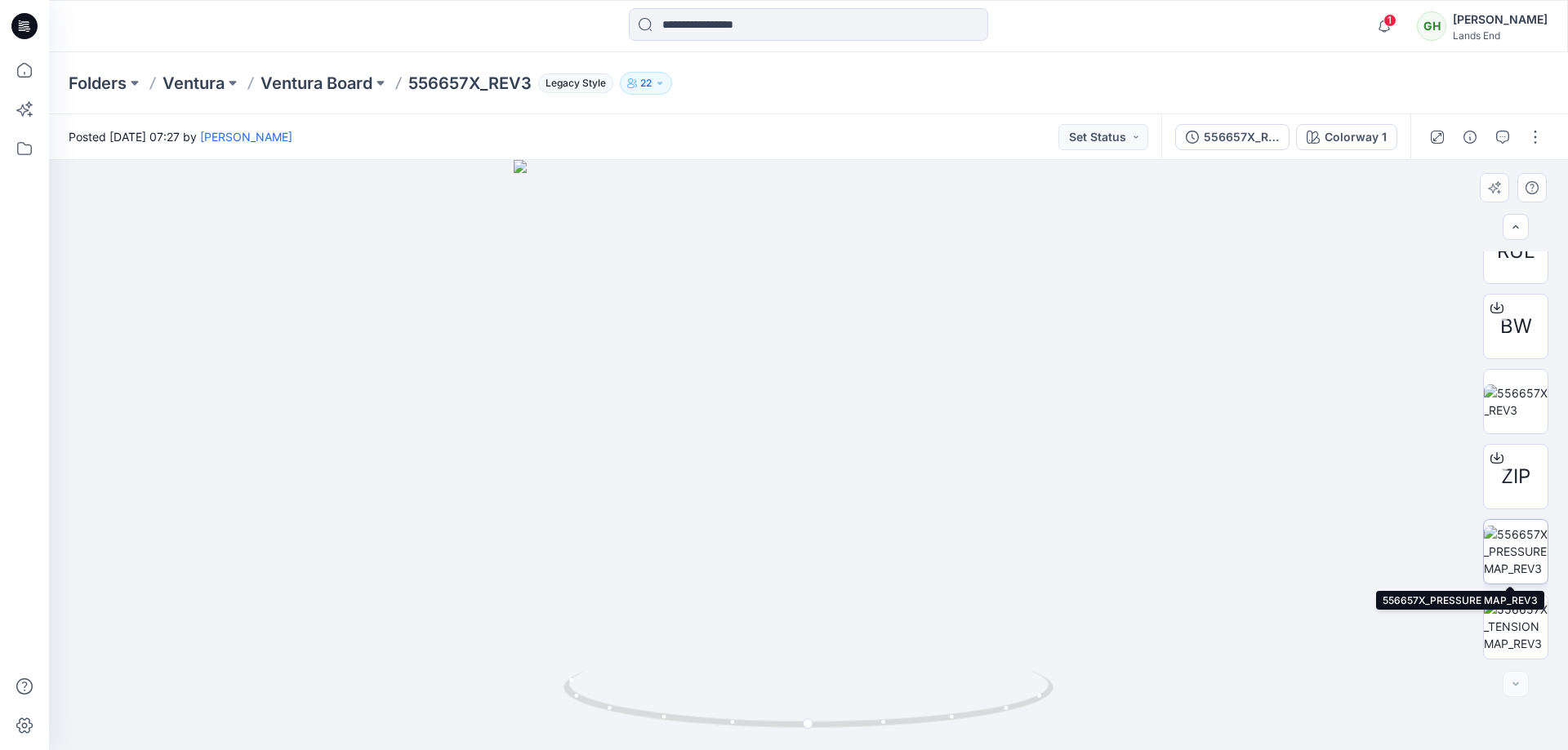
click at [1511, 567] on img at bounding box center [1516, 551] width 64 height 52
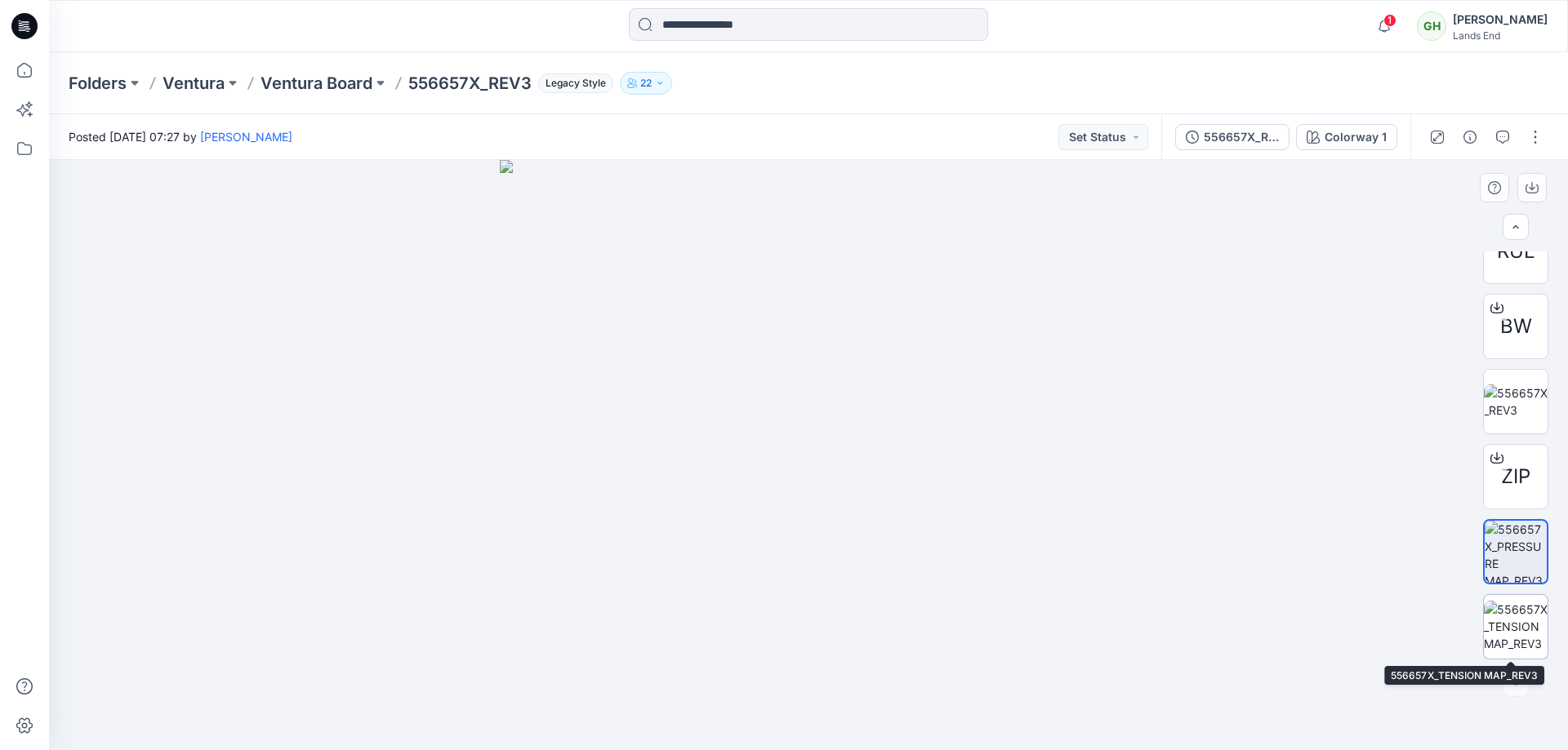
click at [1531, 628] on img at bounding box center [1516, 627] width 64 height 52
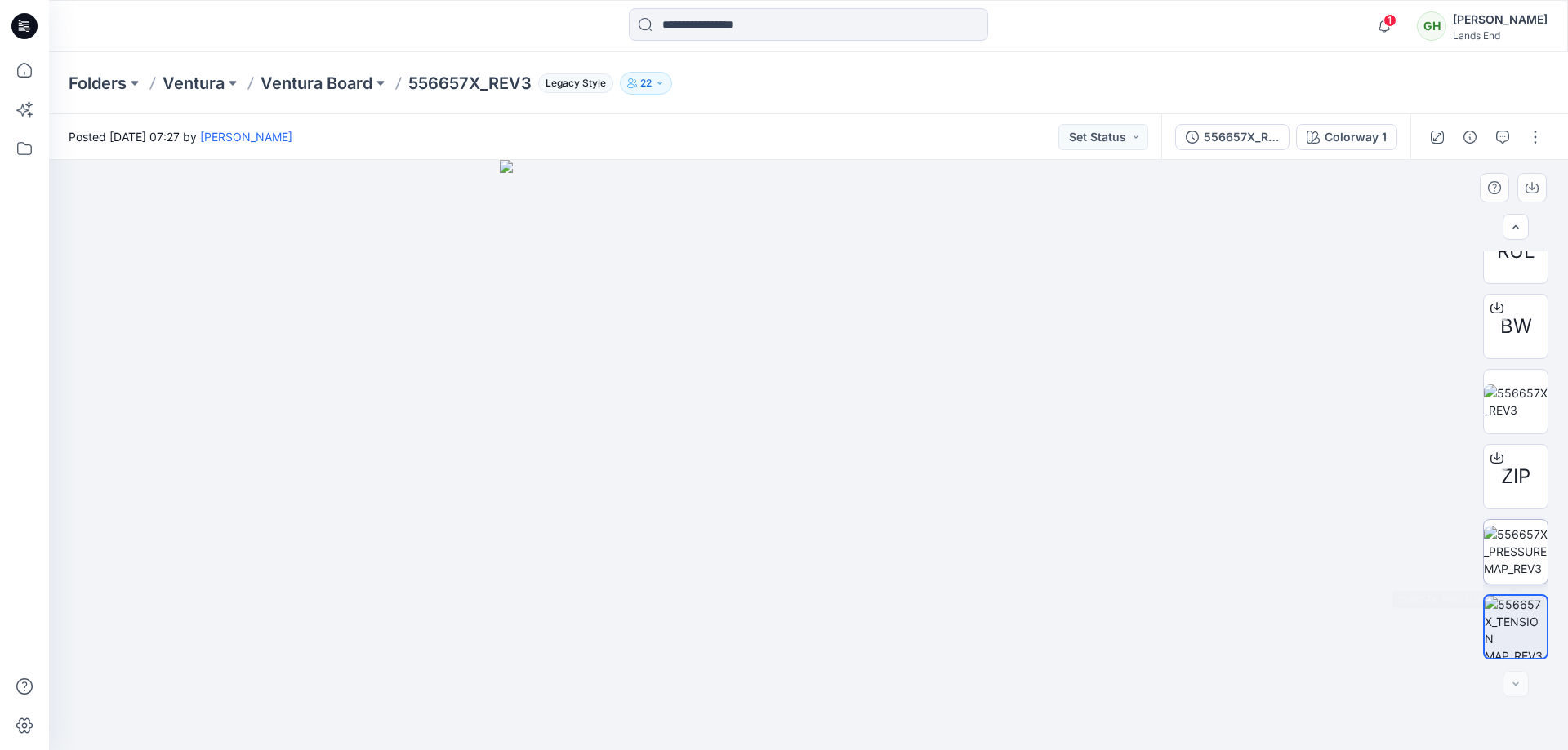
click at [1526, 573] on img at bounding box center [1516, 551] width 64 height 52
click at [1508, 406] on img at bounding box center [1516, 401] width 64 height 34
click at [1533, 141] on button "button" at bounding box center [1535, 137] width 26 height 26
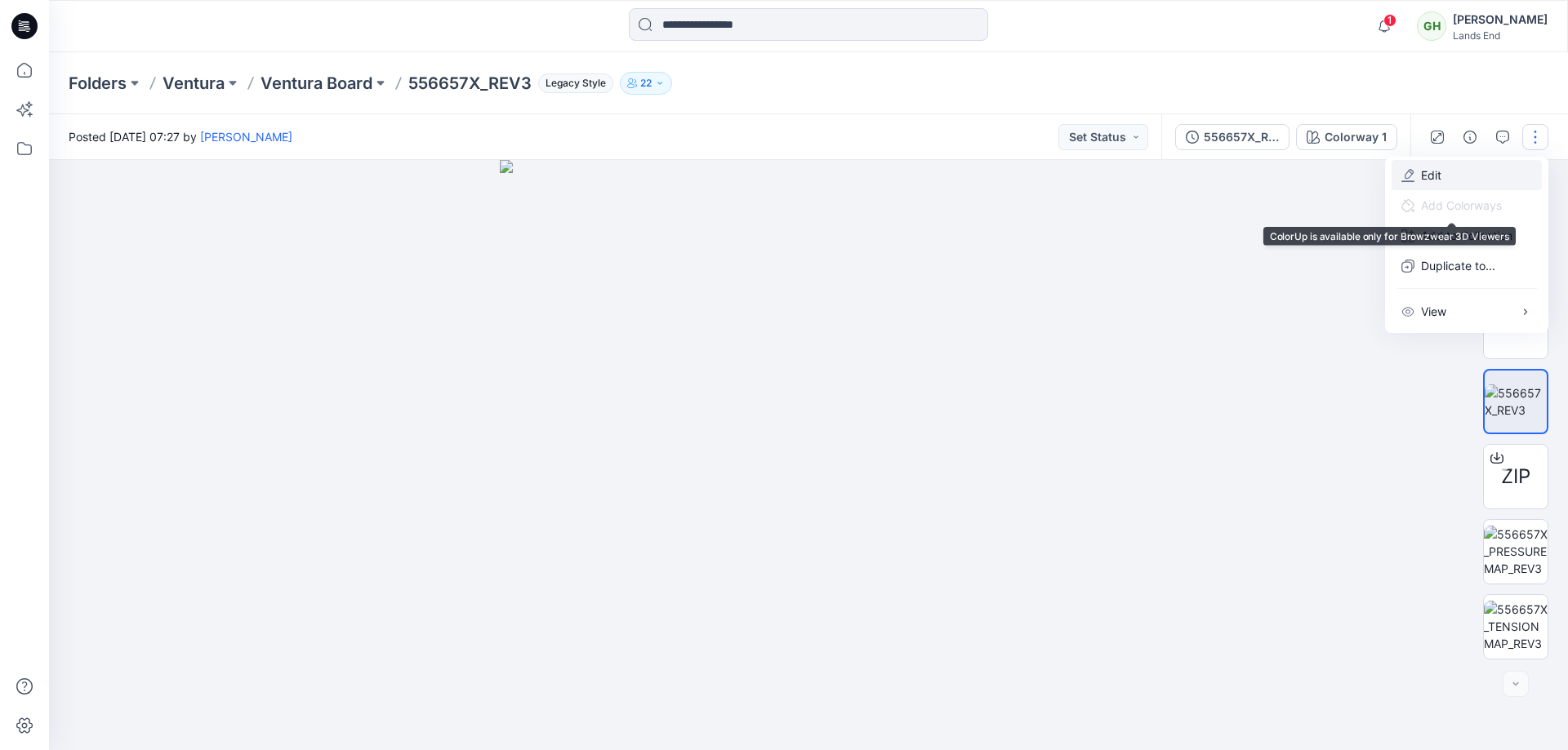
click at [1490, 184] on button "Edit" at bounding box center [1466, 175] width 150 height 30
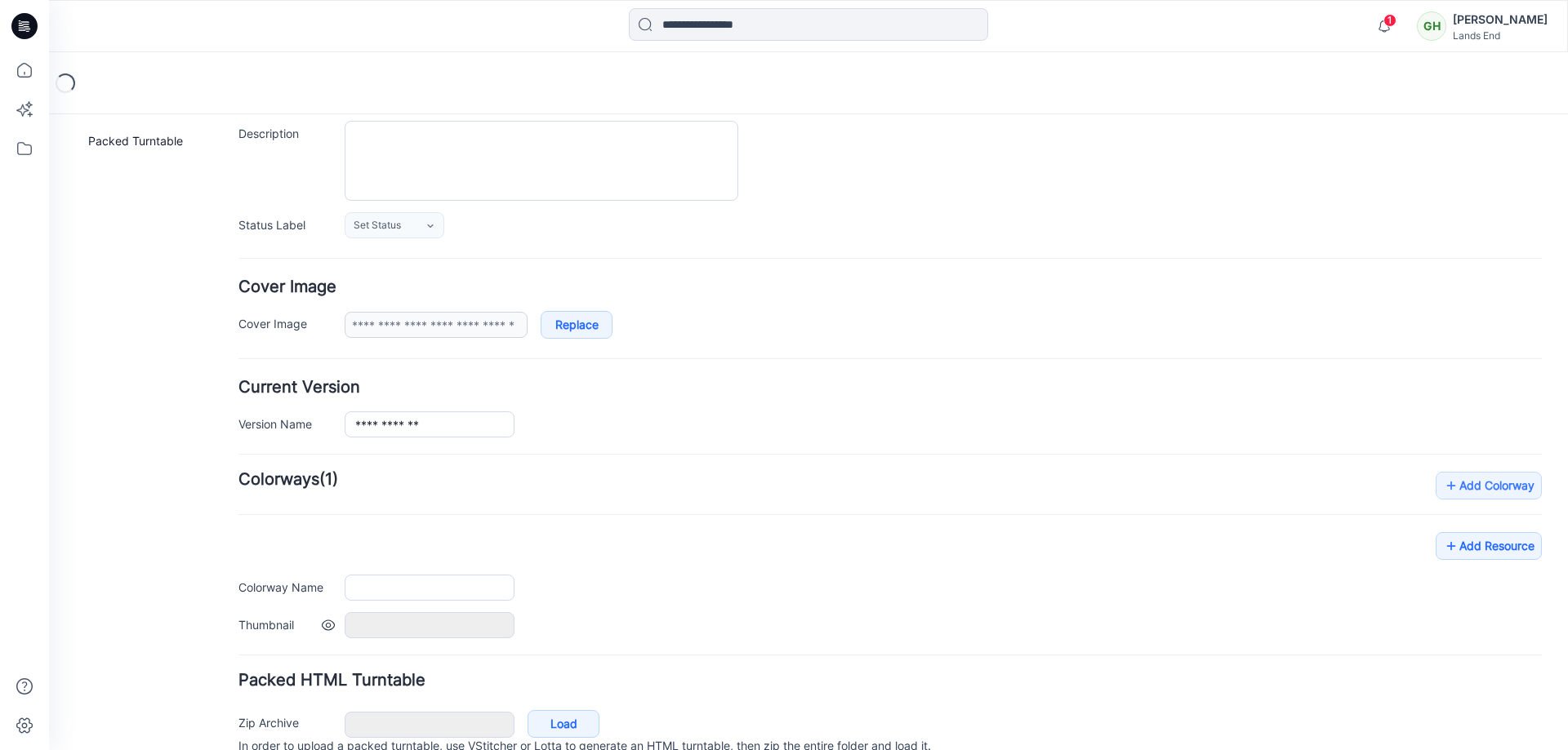
scroll to position [227, 0]
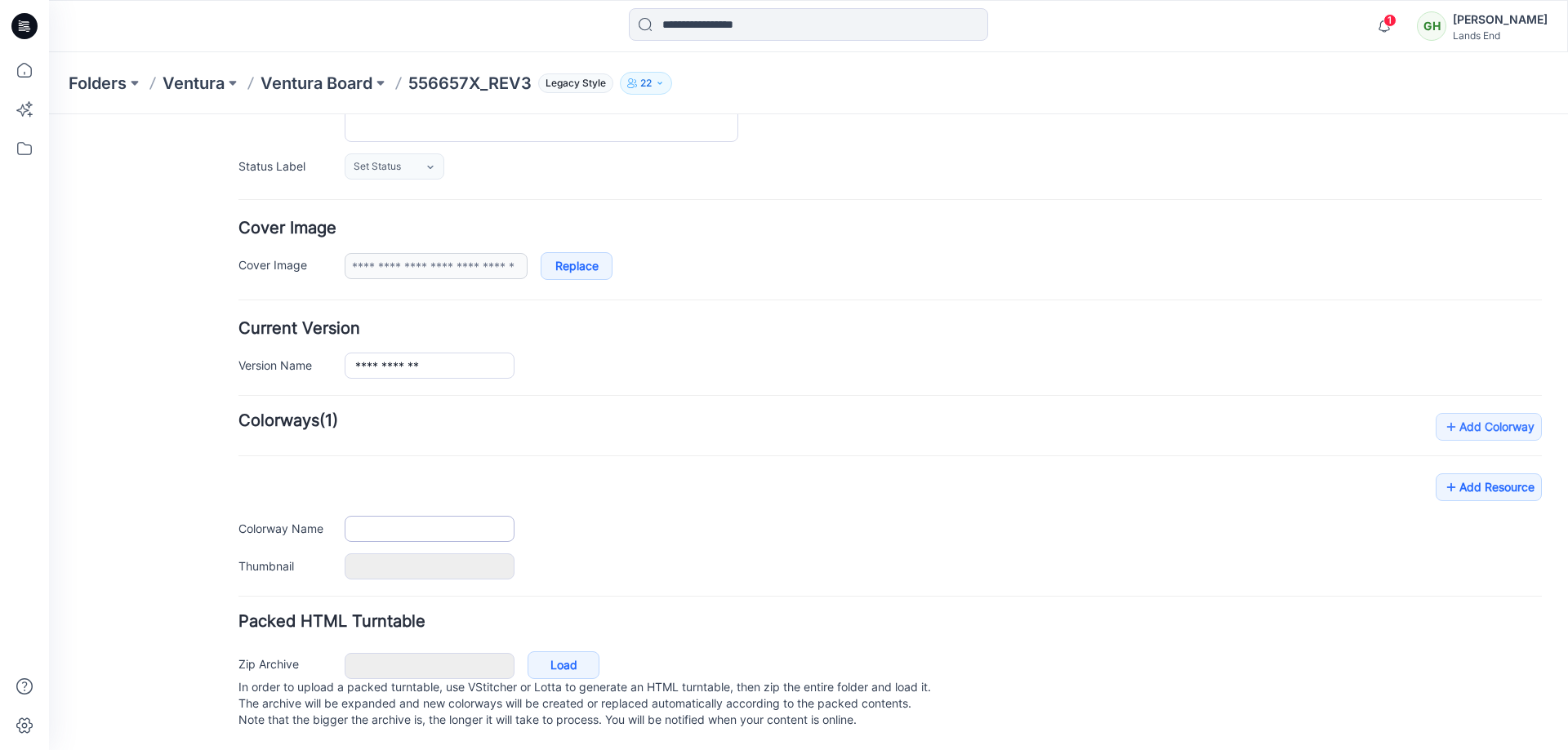
type input "**********"
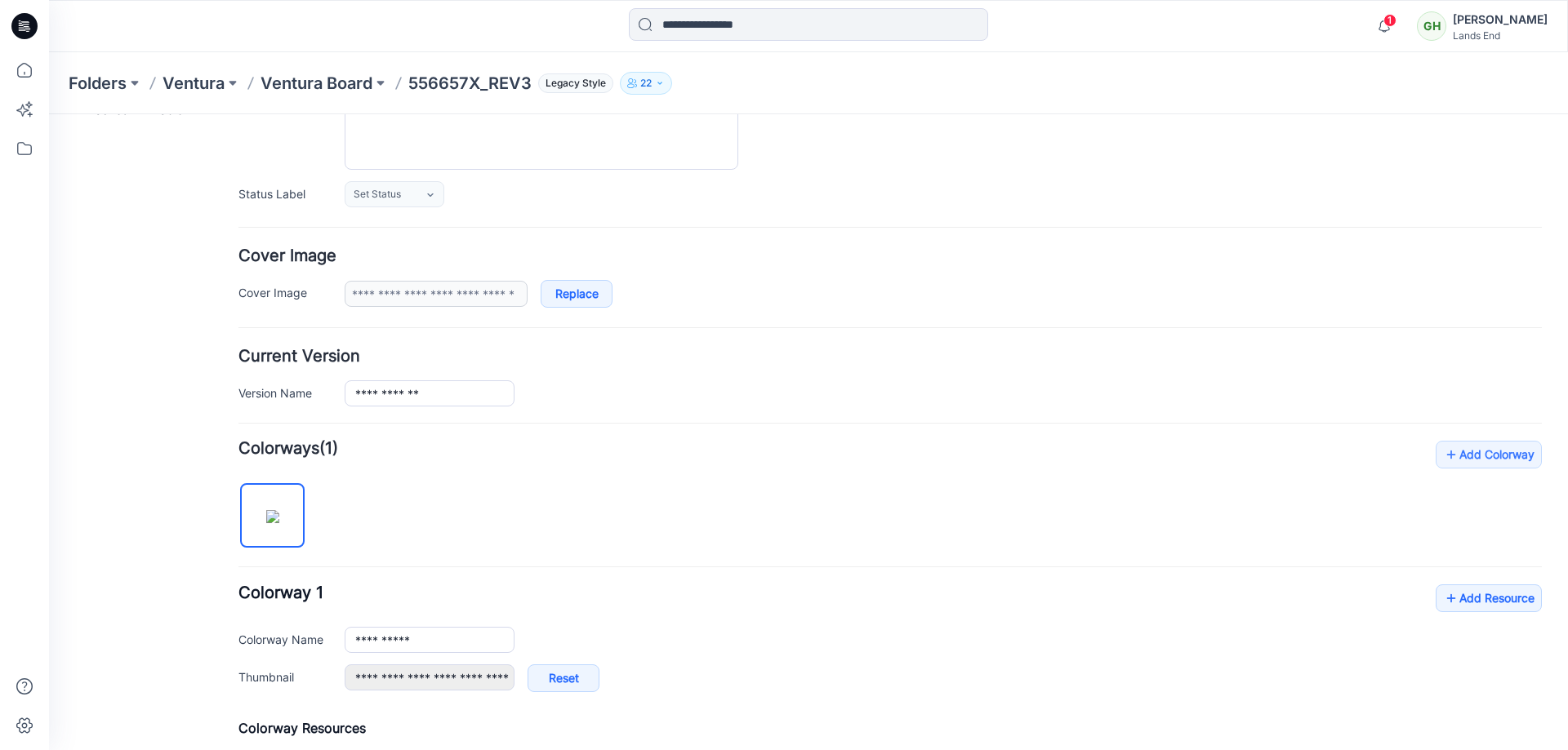
scroll to position [0, 0]
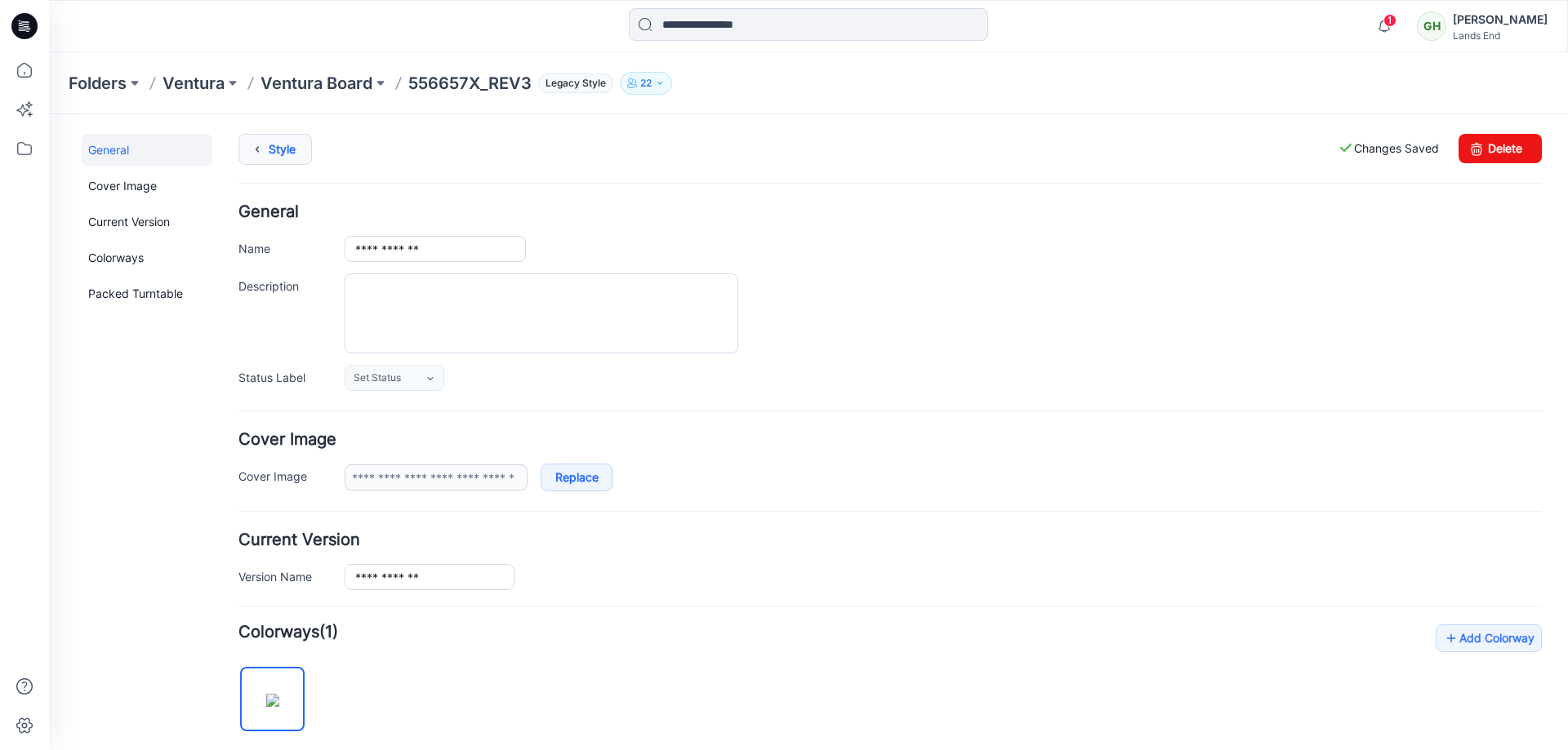
click at [275, 141] on link "Style" at bounding box center [275, 149] width 74 height 31
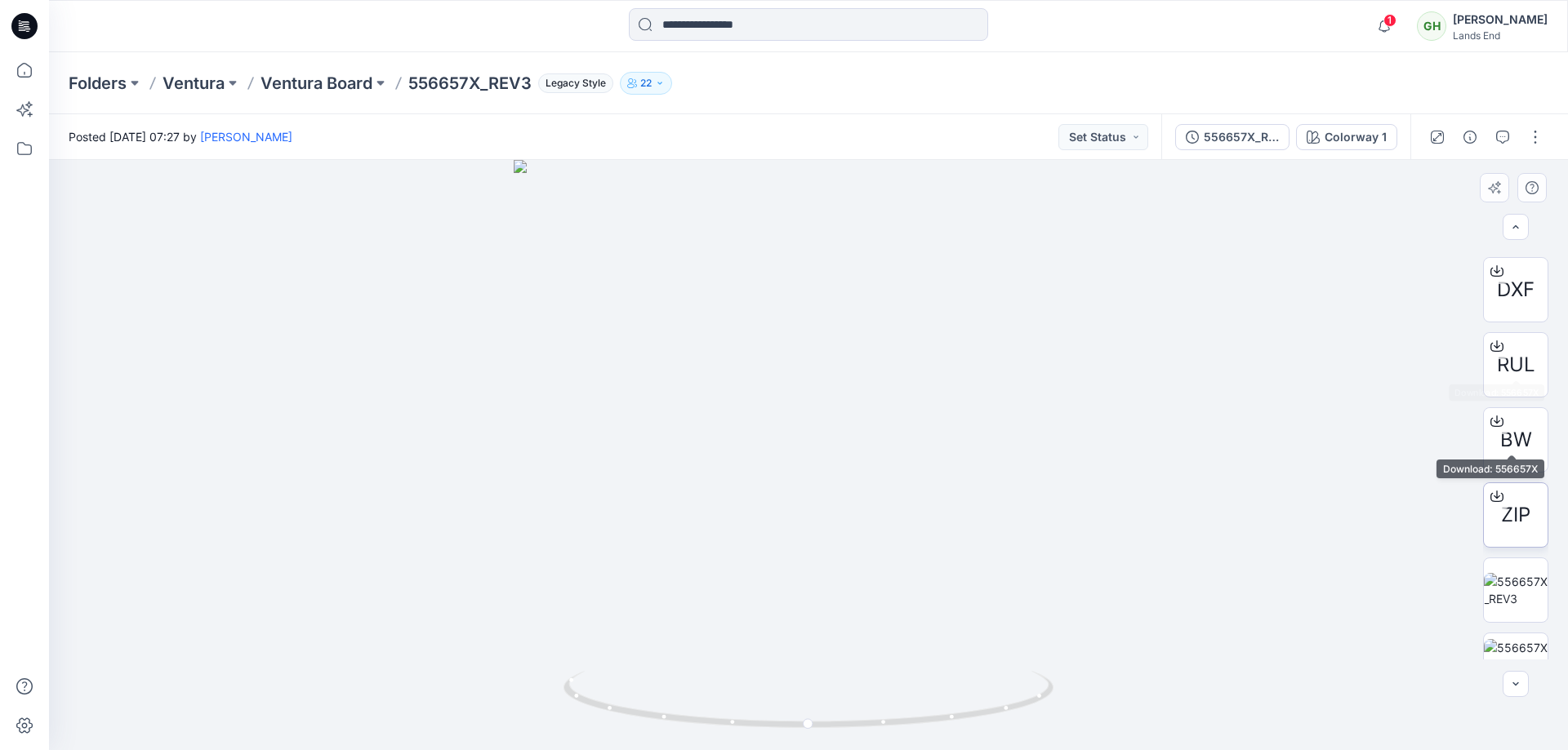
scroll to position [163, 0]
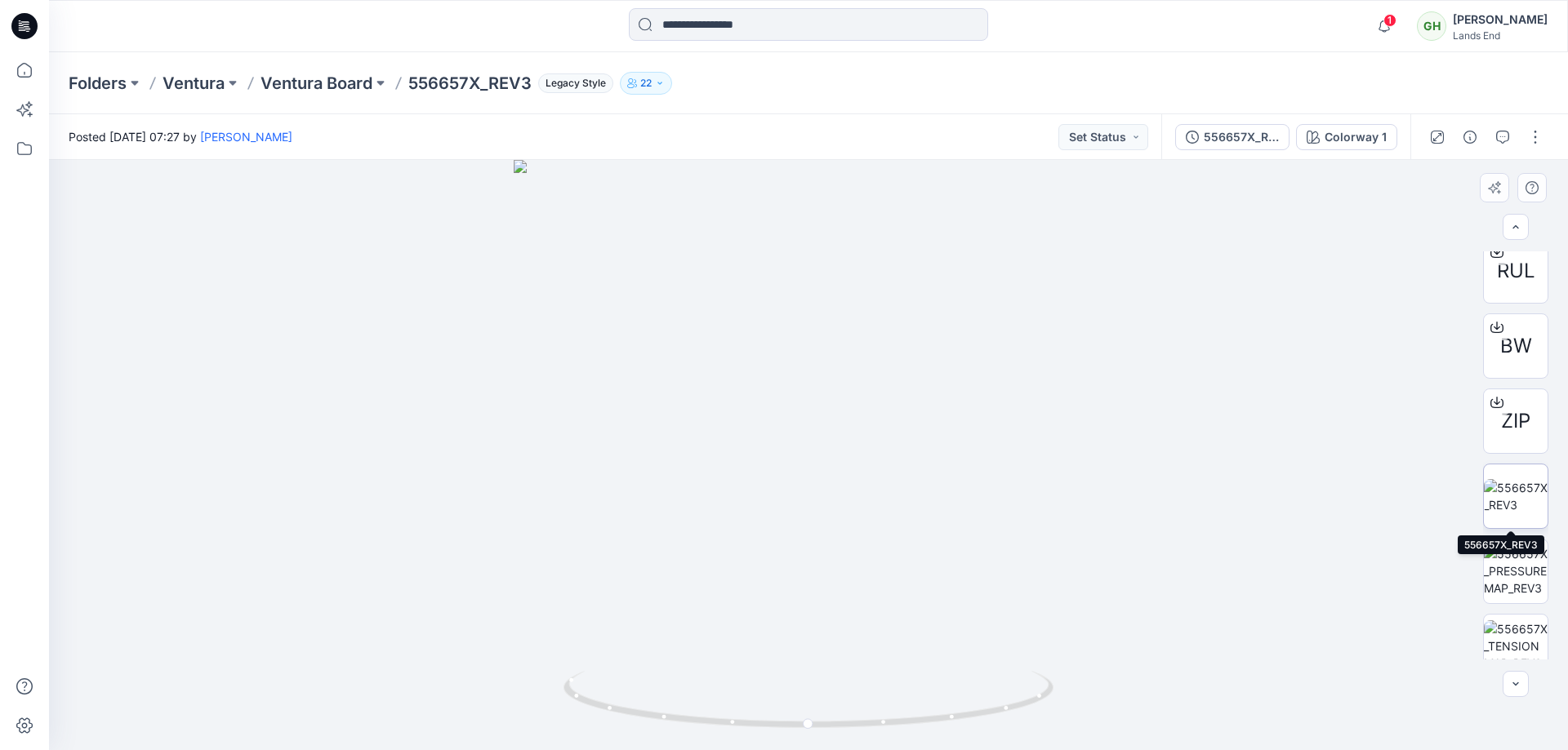
click at [1508, 497] on img at bounding box center [1516, 496] width 64 height 34
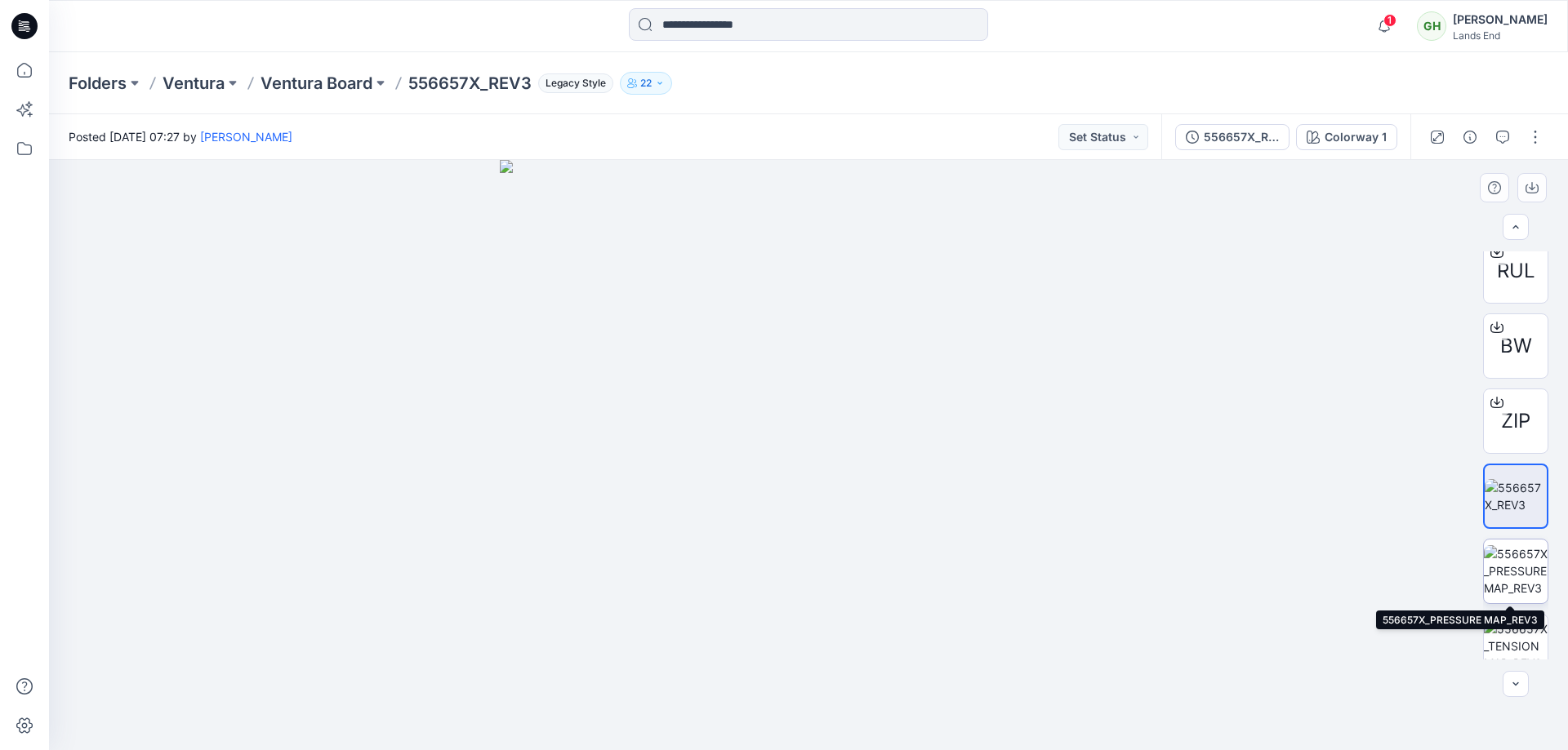
click at [1515, 585] on img at bounding box center [1516, 571] width 64 height 52
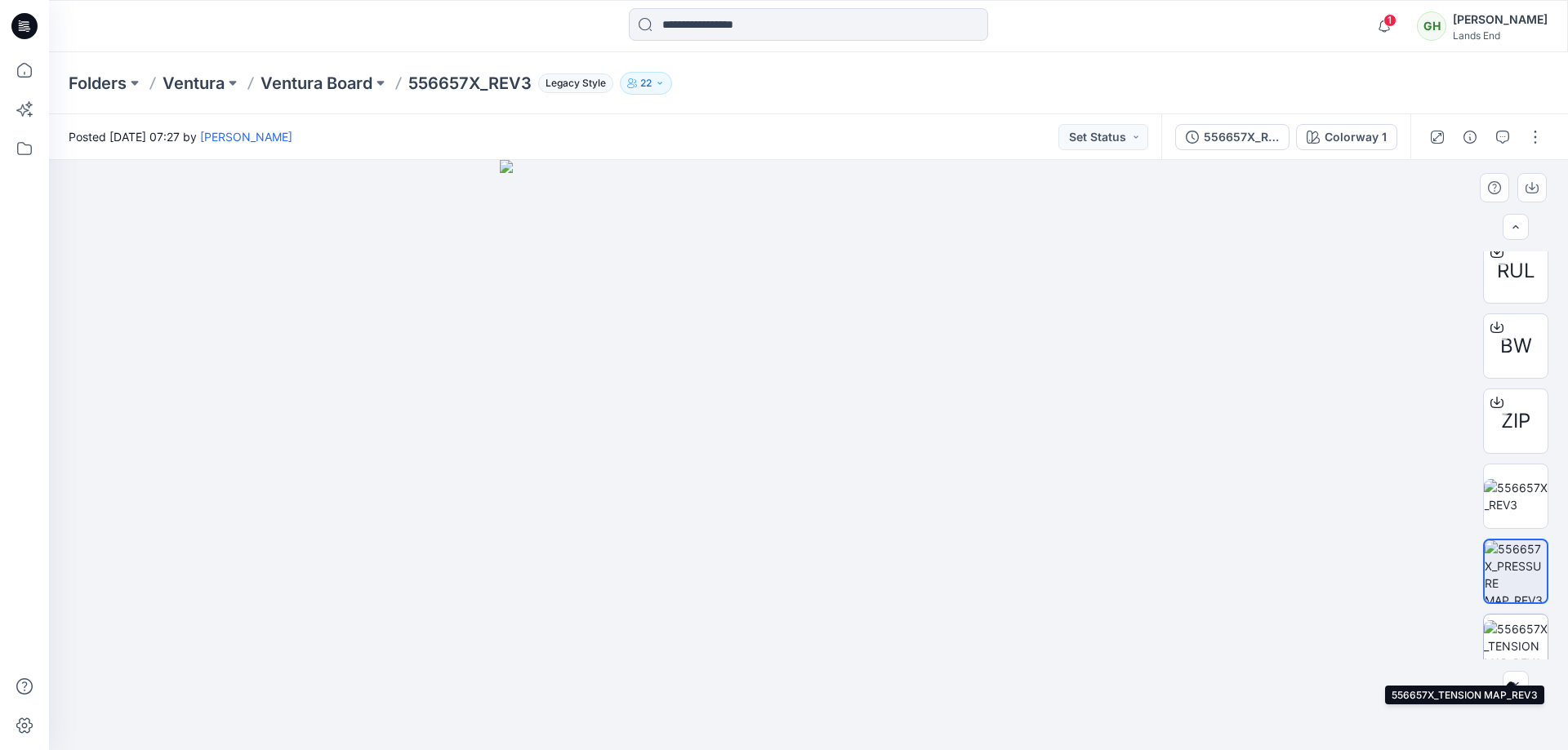
click at [1496, 632] on img at bounding box center [1516, 646] width 64 height 52
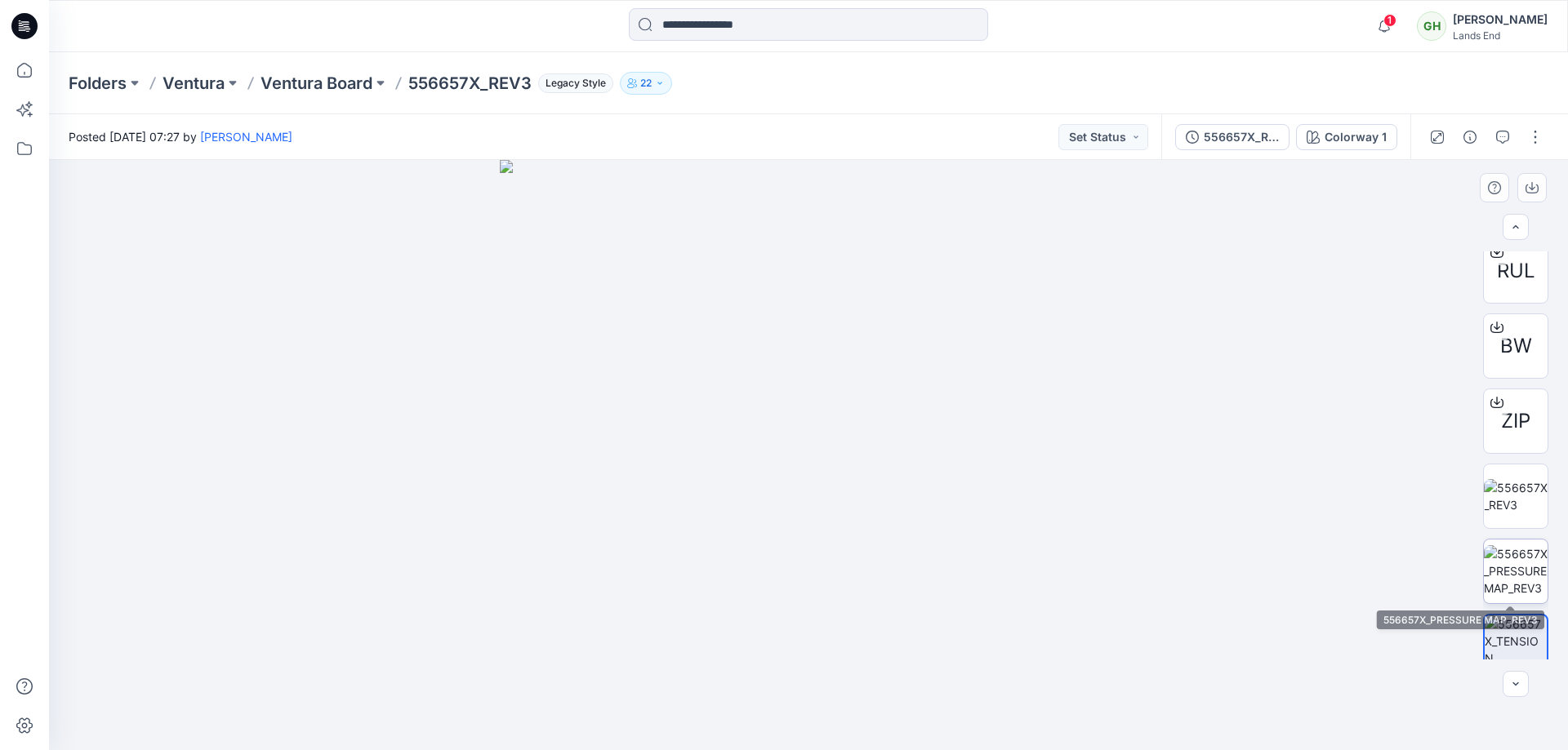
click at [1504, 565] on img at bounding box center [1516, 571] width 64 height 52
click at [1493, 622] on img at bounding box center [1516, 646] width 64 height 52
click at [1504, 574] on img at bounding box center [1516, 571] width 64 height 52
click at [1517, 507] on img at bounding box center [1516, 496] width 64 height 34
click at [1505, 571] on img at bounding box center [1516, 571] width 64 height 52
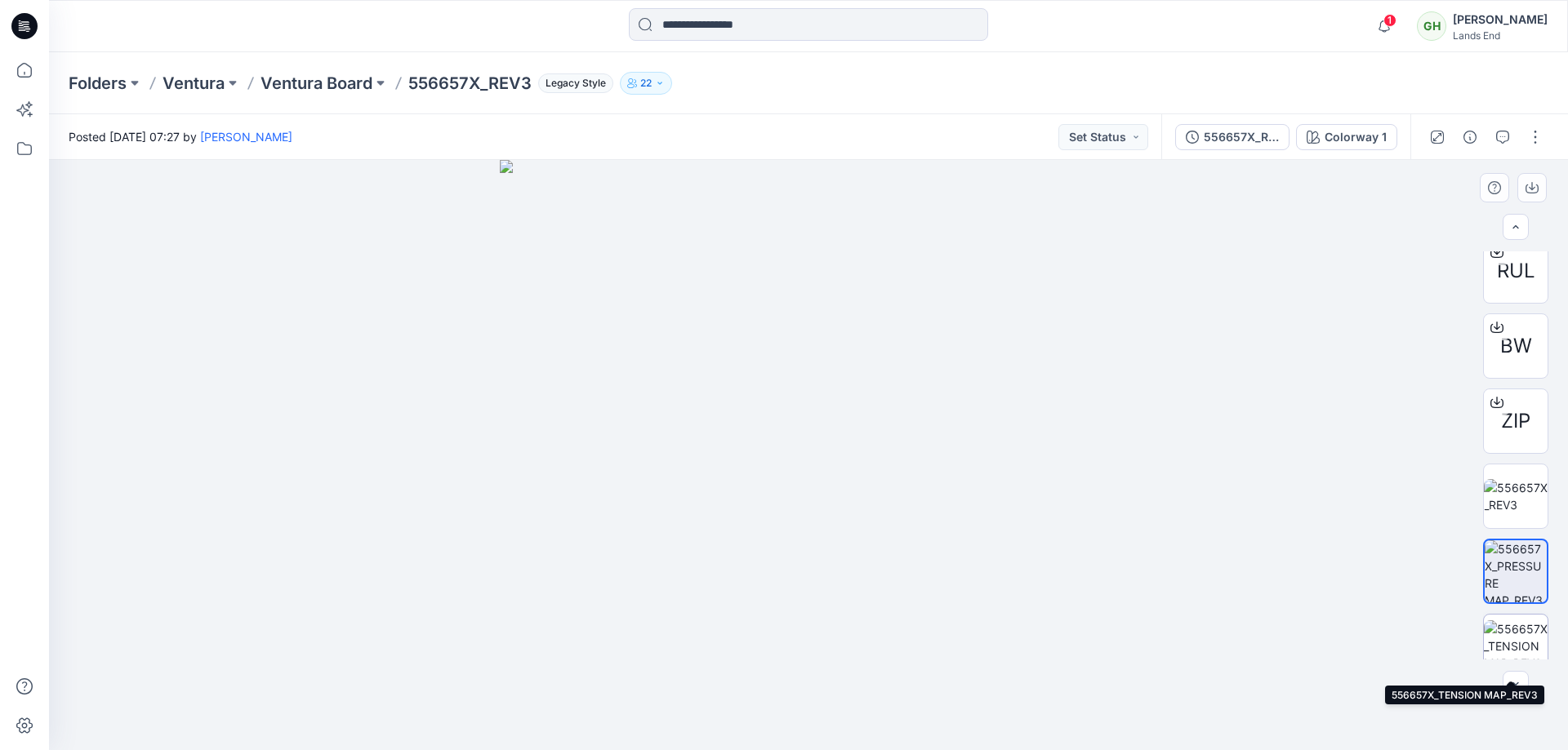
click at [1507, 637] on img at bounding box center [1516, 646] width 64 height 52
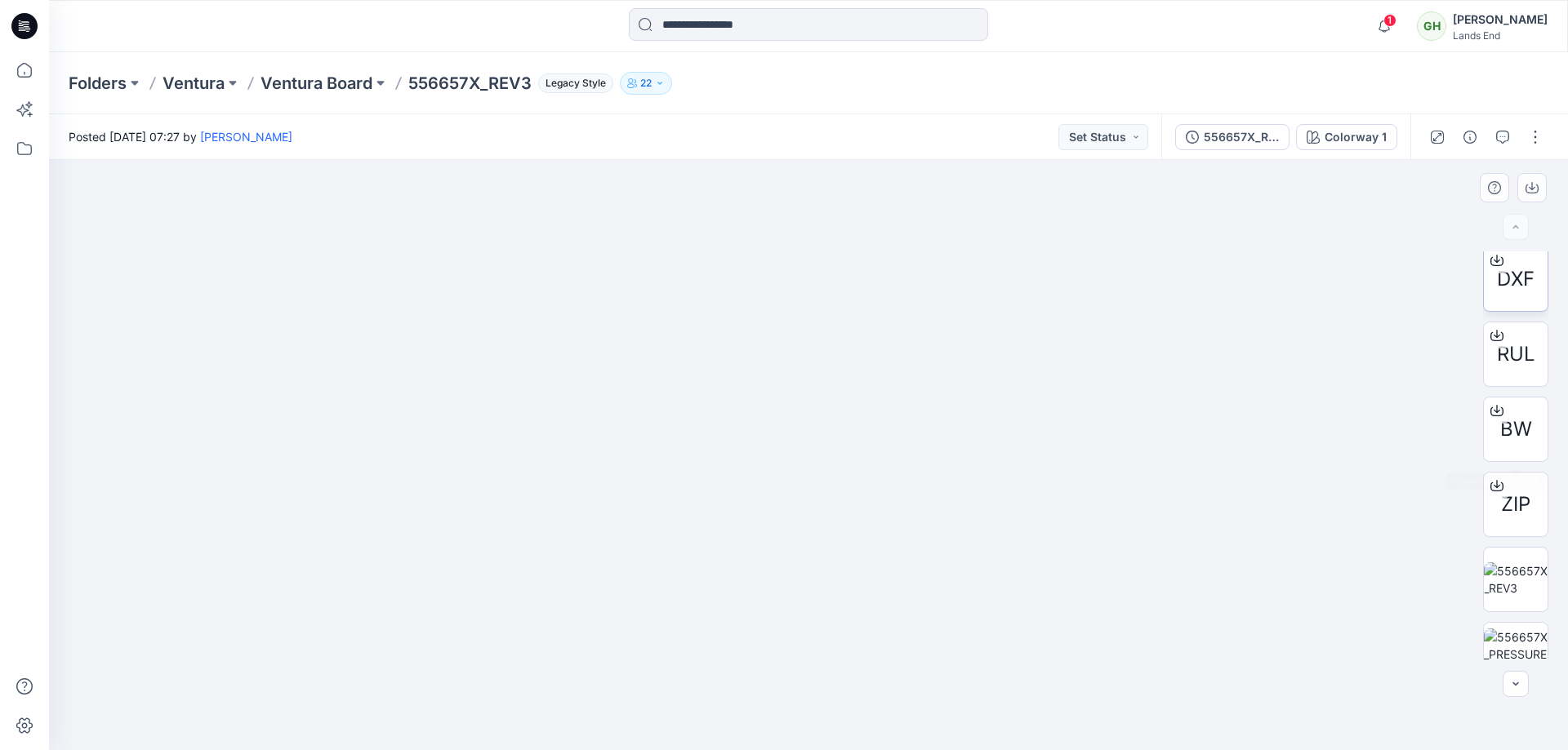
scroll to position [0, 0]
click at [1529, 289] on img at bounding box center [1516, 283] width 64 height 63
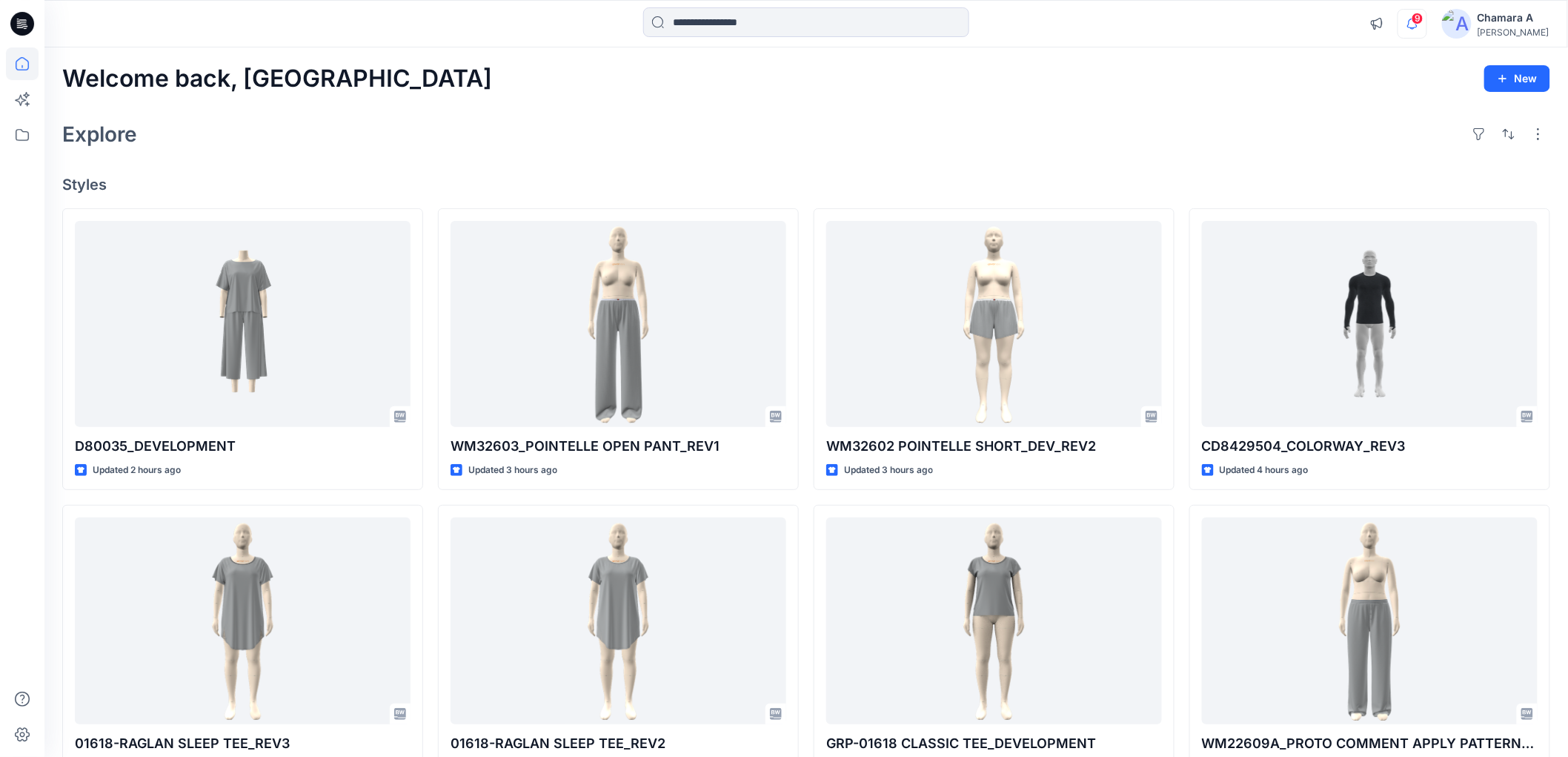
click at [1425, 25] on icon "button" at bounding box center [1413, 23] width 28 height 29
